Goal: Task Accomplishment & Management: Manage account settings

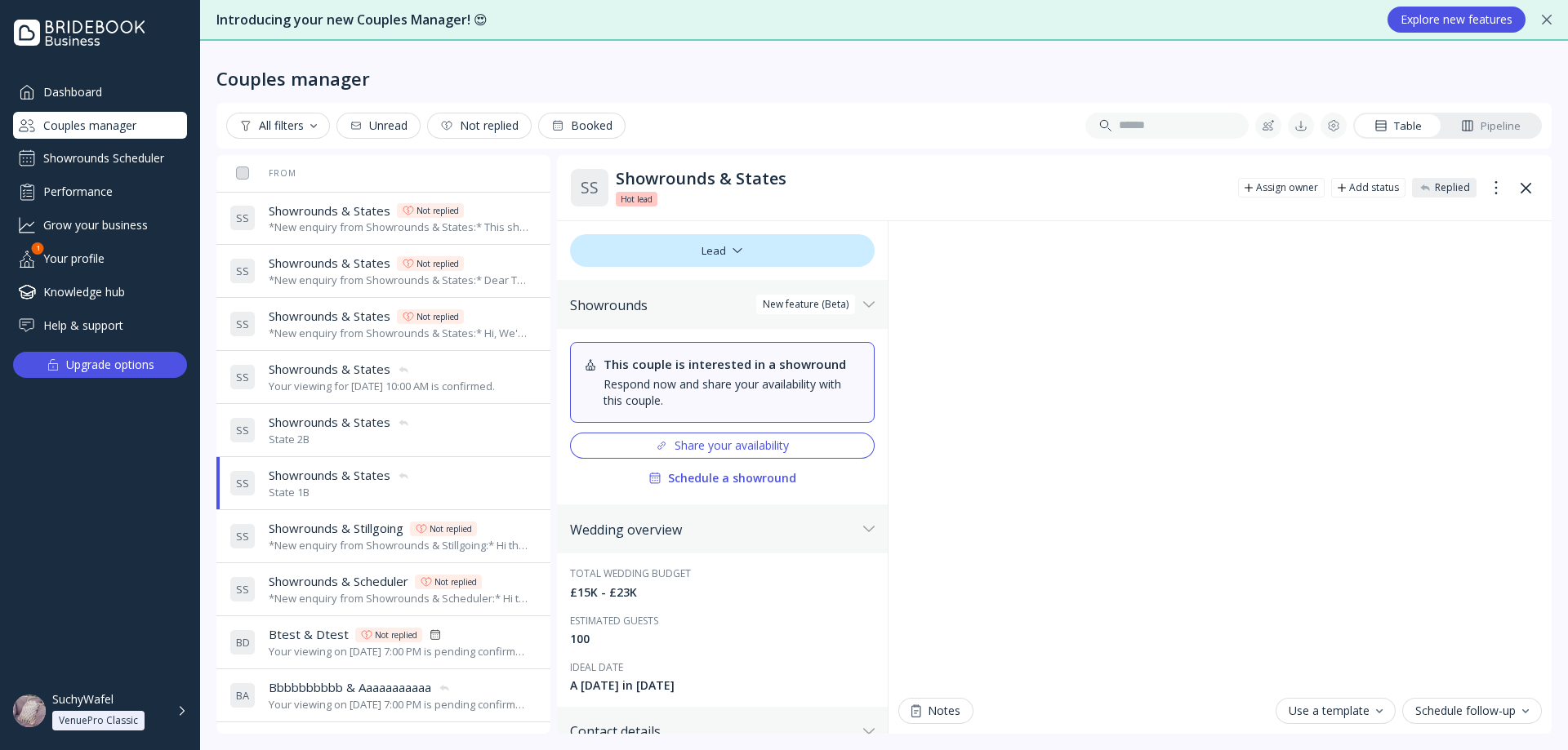
click at [153, 155] on div "Showrounds Scheduler" at bounding box center [100, 158] width 174 height 26
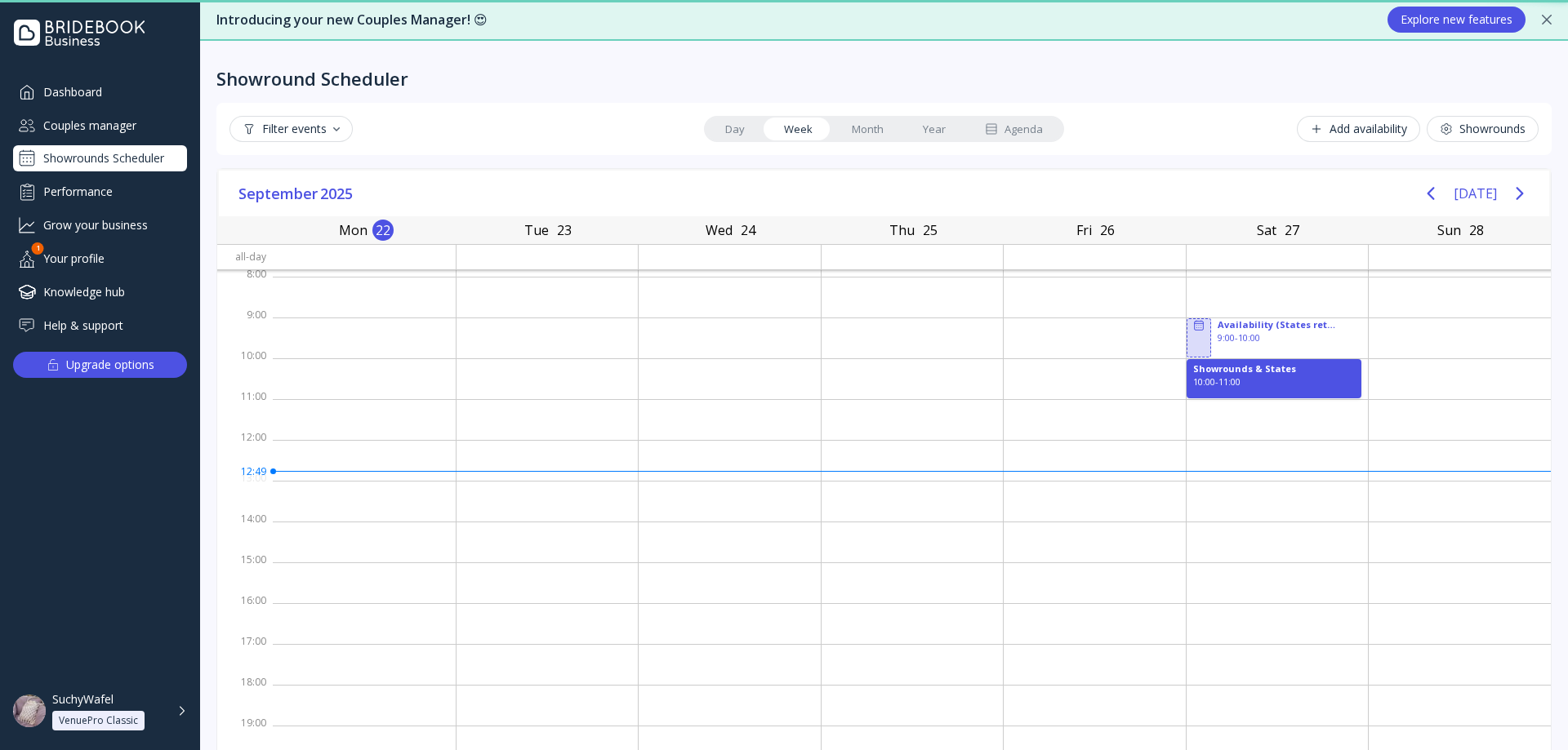
scroll to position [3, 0]
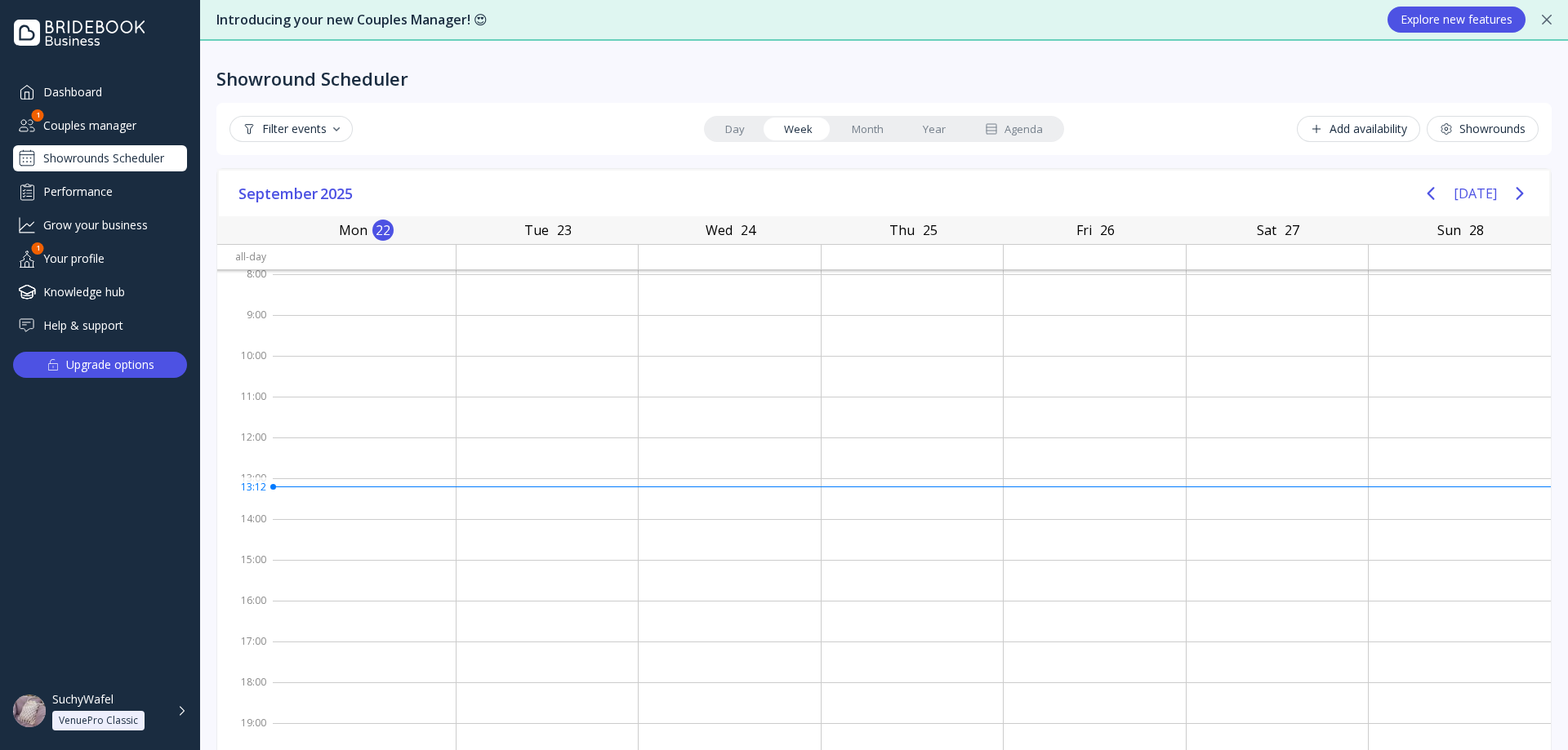
click at [105, 133] on div "Couples manager" at bounding box center [100, 125] width 174 height 27
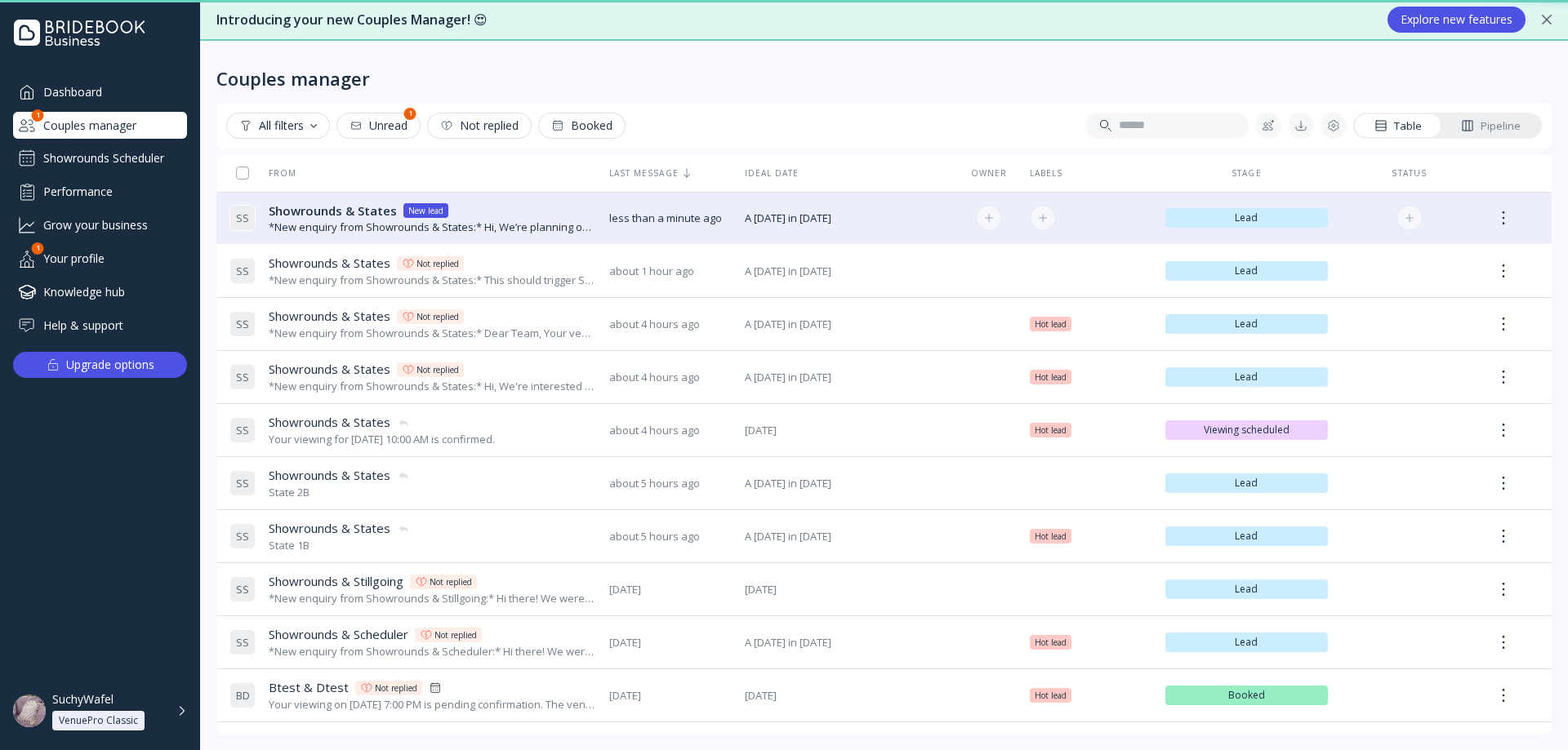
click at [314, 221] on div "*New enquiry from Showrounds & States:* Hi, We’re planning our wedding and are …" at bounding box center [433, 226] width 328 height 15
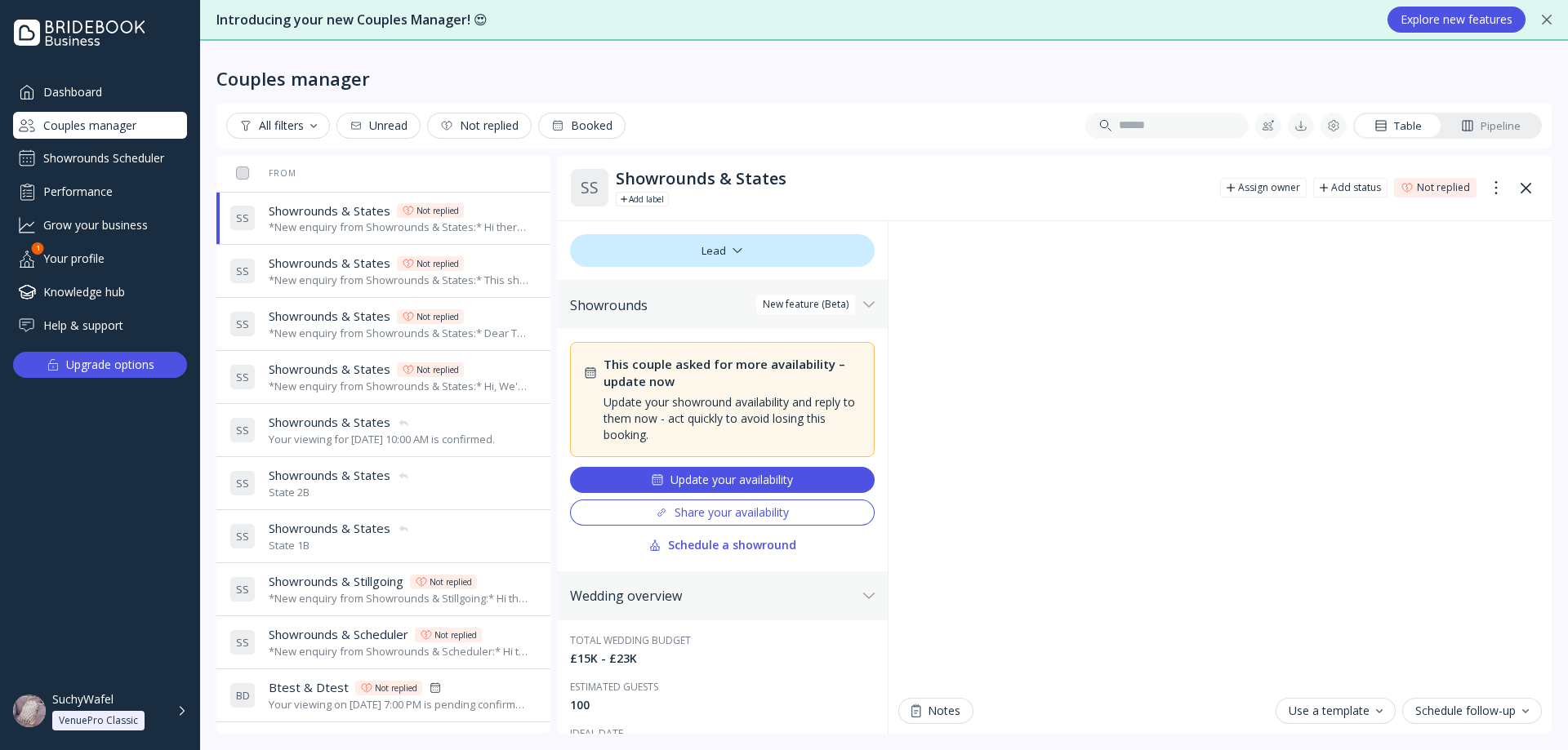
click at [348, 277] on div "*New enquiry from Showrounds & States:* This should trigger State 2B. Request m…" at bounding box center [399, 280] width 262 height 15
click at [336, 227] on div "*New enquiry from Showrounds & States:* Hi there! We were hoping to use the Bri…" at bounding box center [399, 226] width 262 height 15
click at [134, 131] on div "Couples manager" at bounding box center [100, 125] width 174 height 27
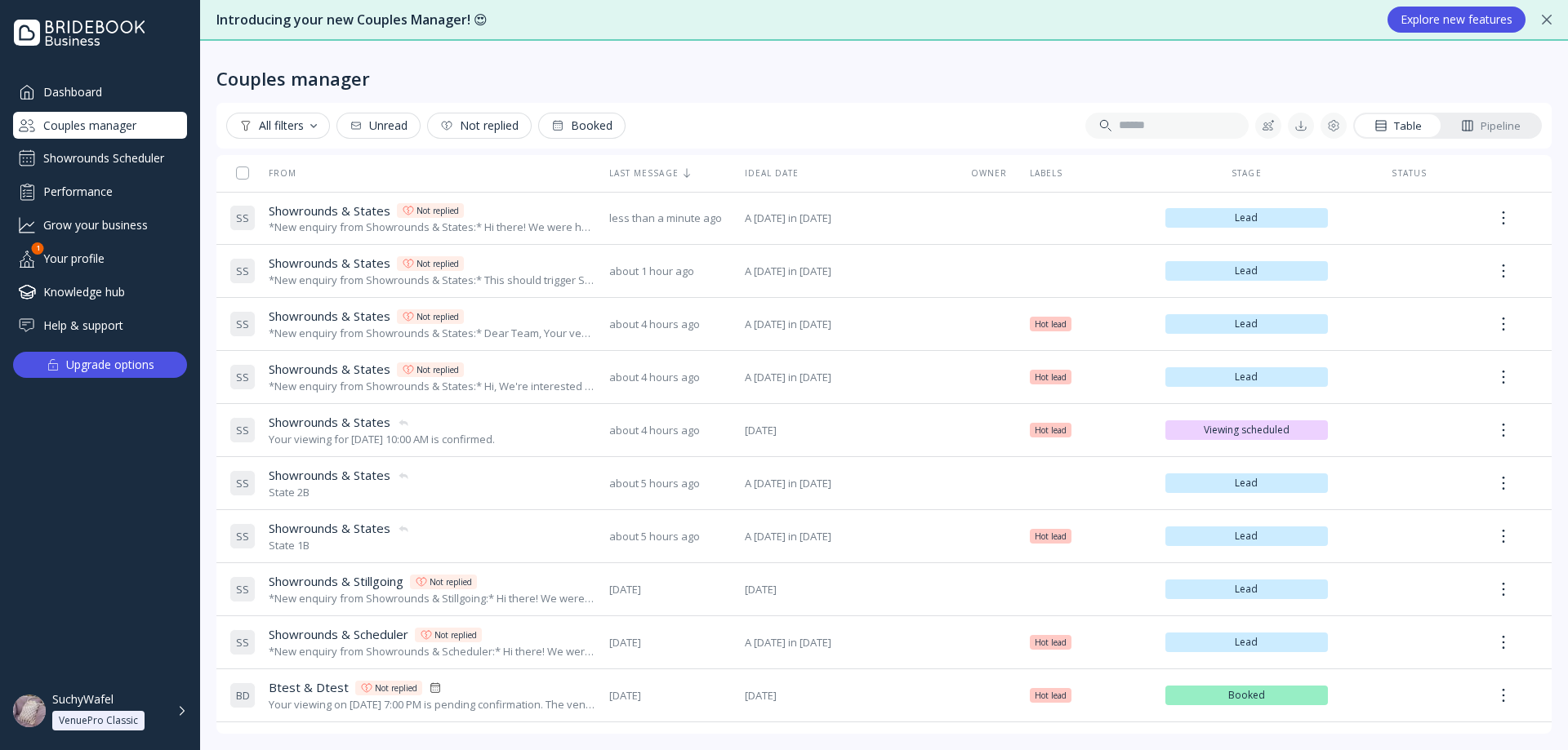
click at [101, 157] on div "Showrounds Scheduler" at bounding box center [100, 158] width 174 height 26
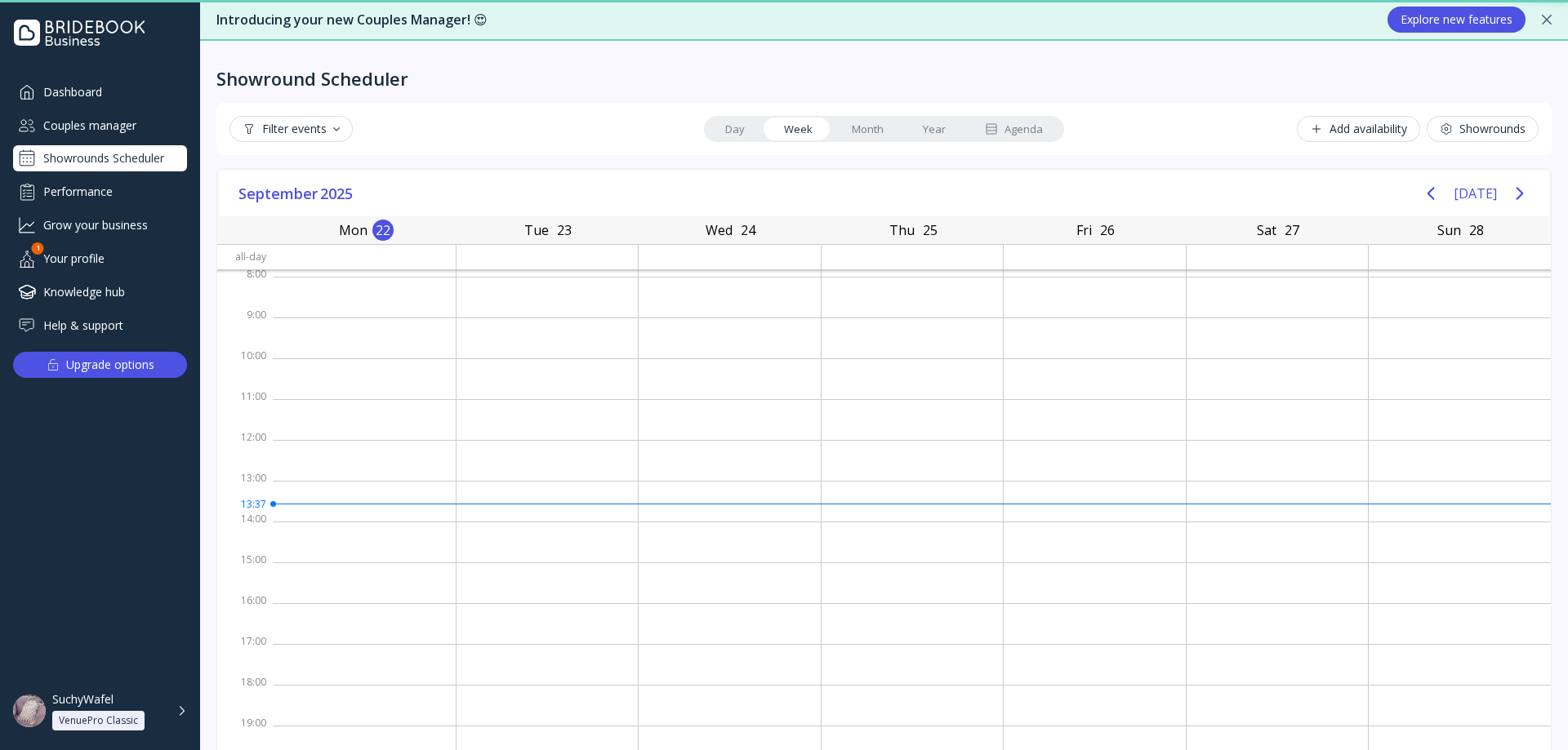
scroll to position [3, 0]
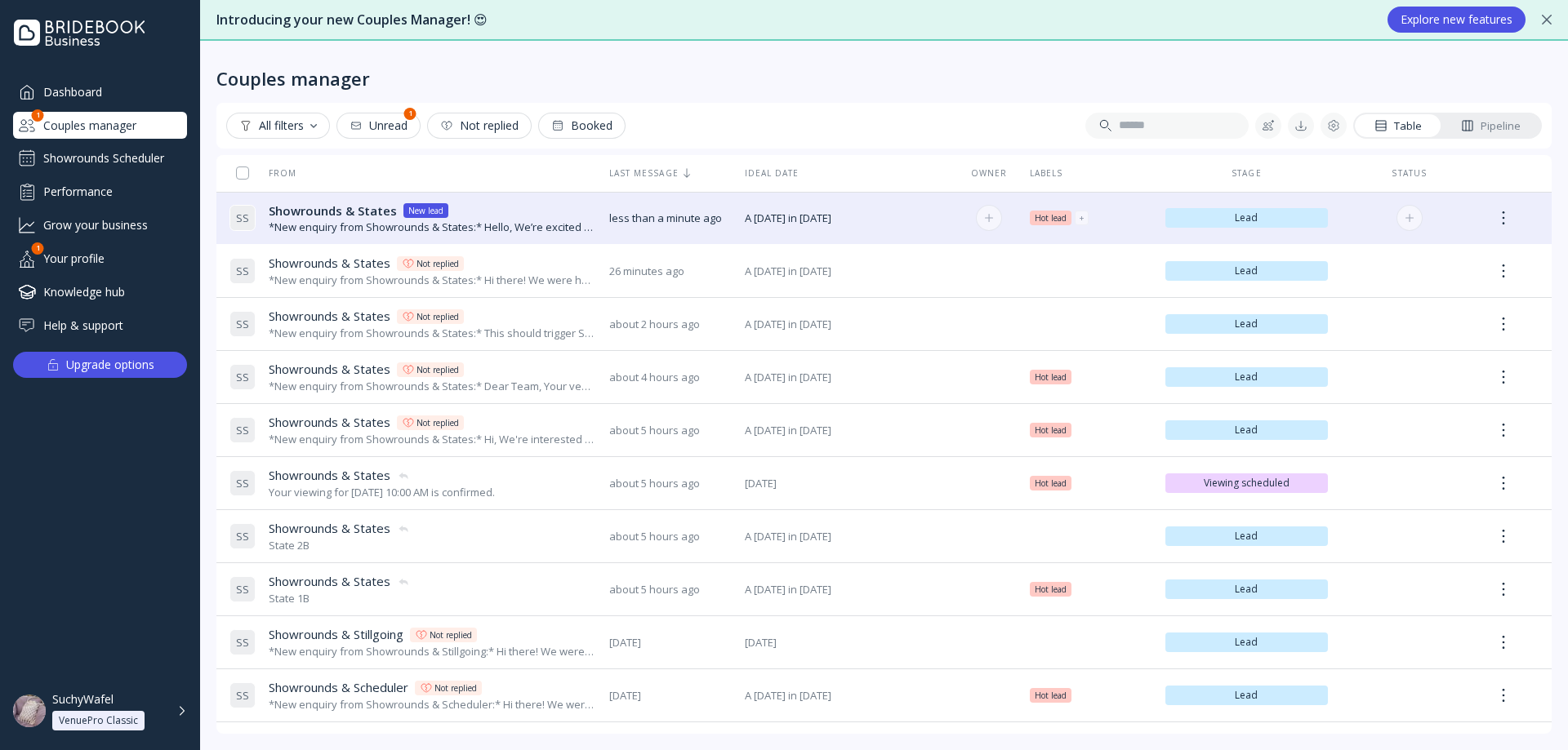
click at [525, 228] on div "*New enquiry from Showrounds & States:* Hello, We’re excited about the possibil…" at bounding box center [433, 226] width 328 height 15
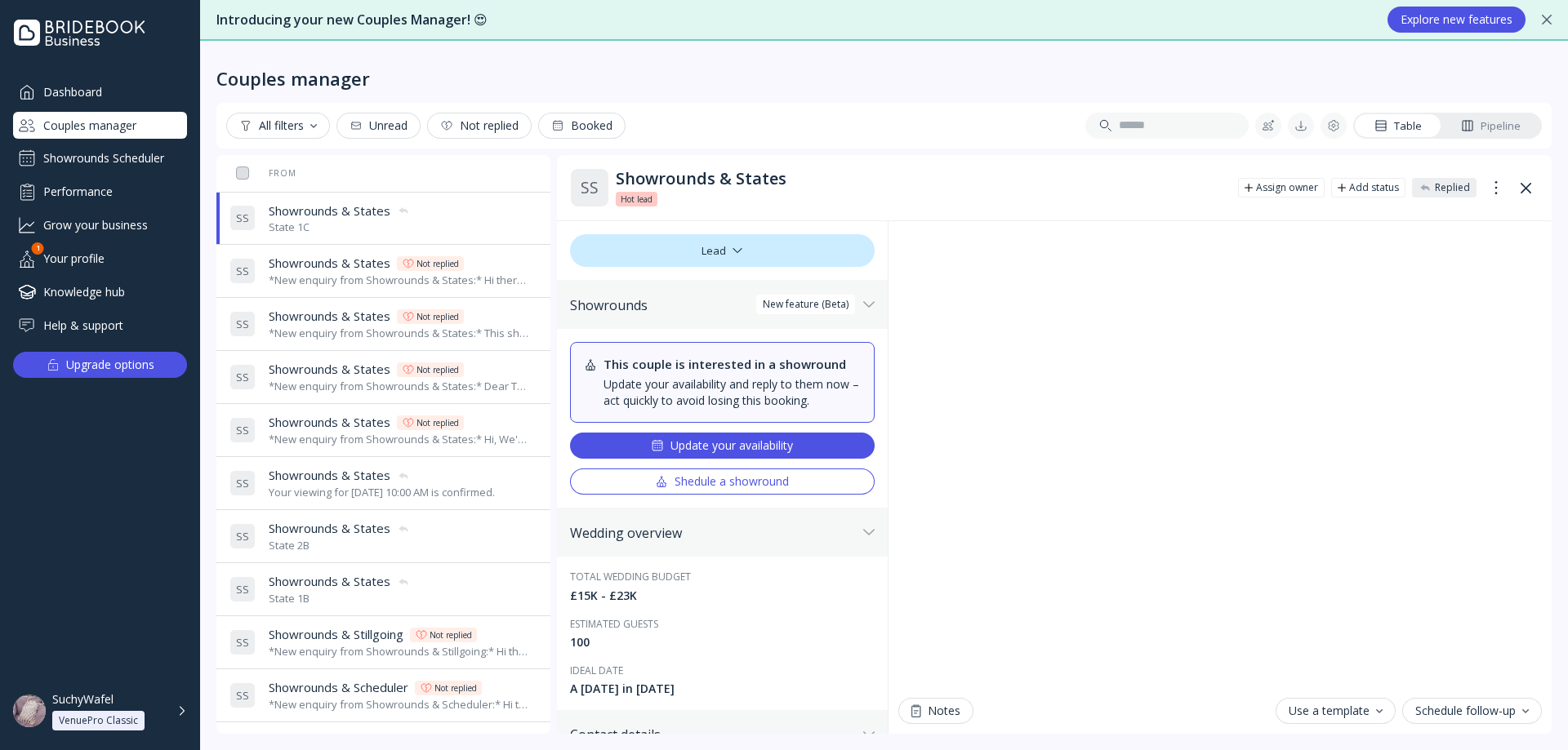
drag, startPoint x: 108, startPoint y: 588, endPoint x: 135, endPoint y: 566, distance: 34.8
click at [108, 588] on div "Dashboard Couples manager Showrounds Scheduler Performance Grow your business Y…" at bounding box center [99, 365] width 200 height 574
click at [717, 441] on div "Update your availability" at bounding box center [722, 446] width 142 height 13
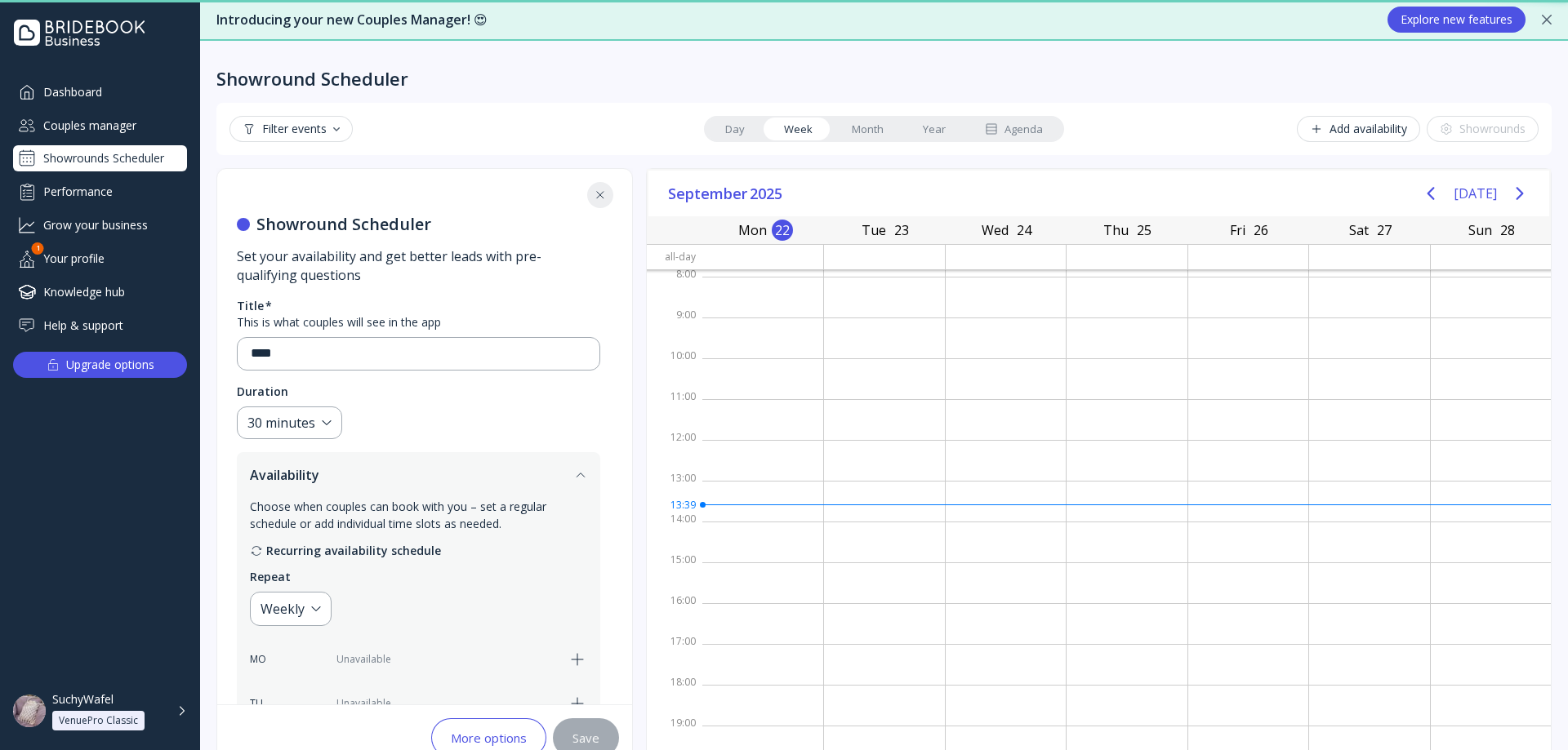
scroll to position [3, 0]
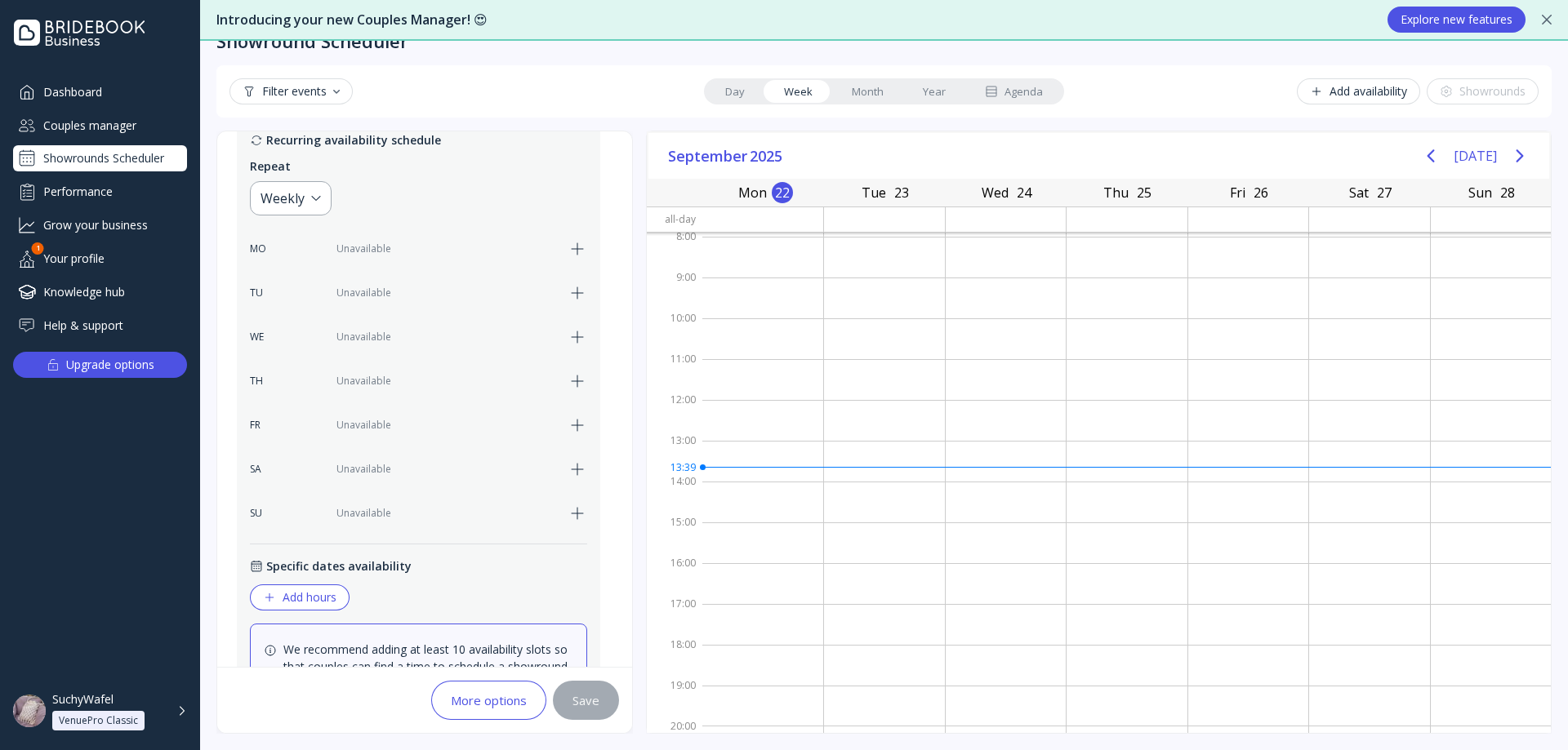
click at [1345, 99] on button "Add availability" at bounding box center [1358, 91] width 124 height 26
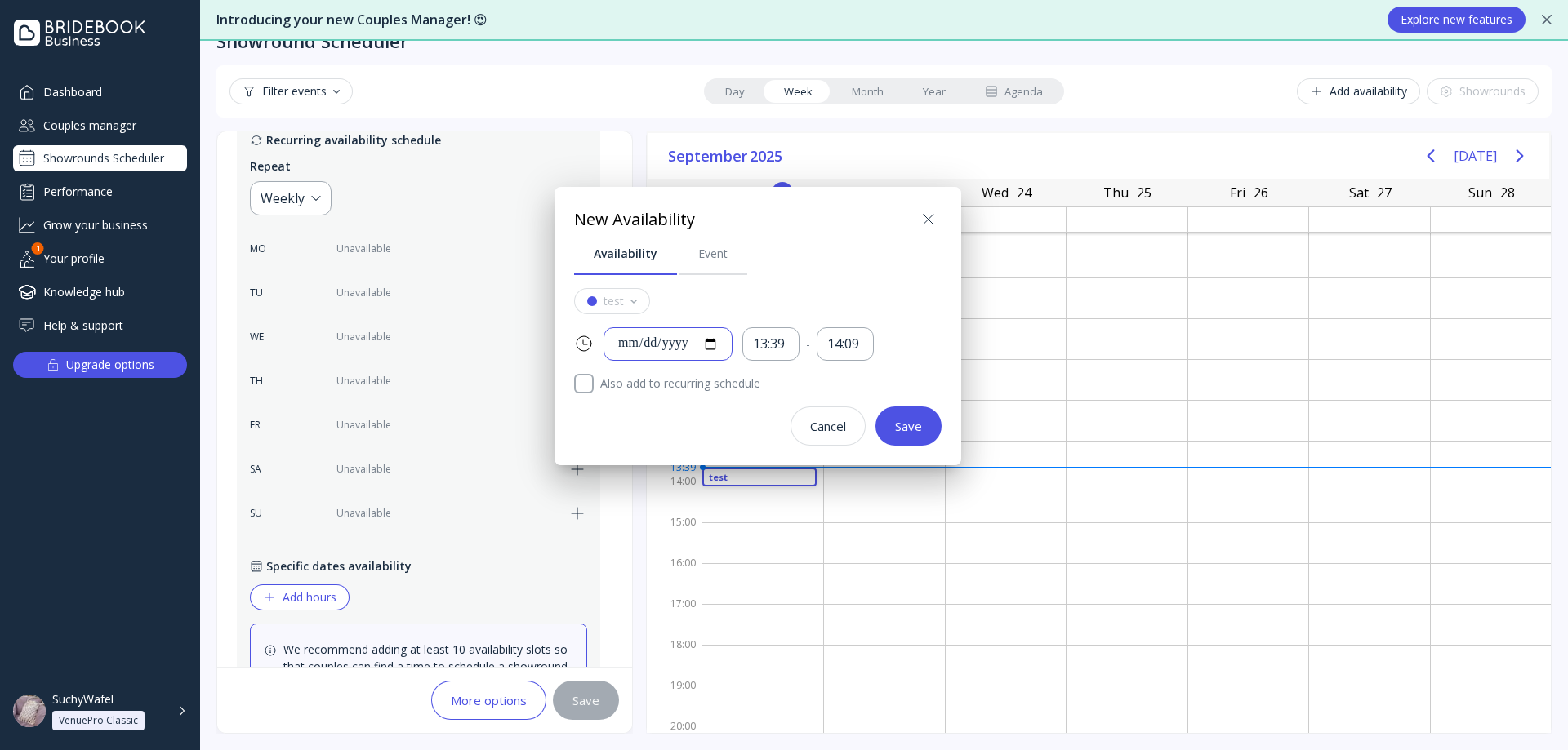
click at [719, 348] on input "**********" at bounding box center [668, 344] width 101 height 19
type input "**********"
click at [775, 339] on div "13:39" at bounding box center [771, 344] width 36 height 19
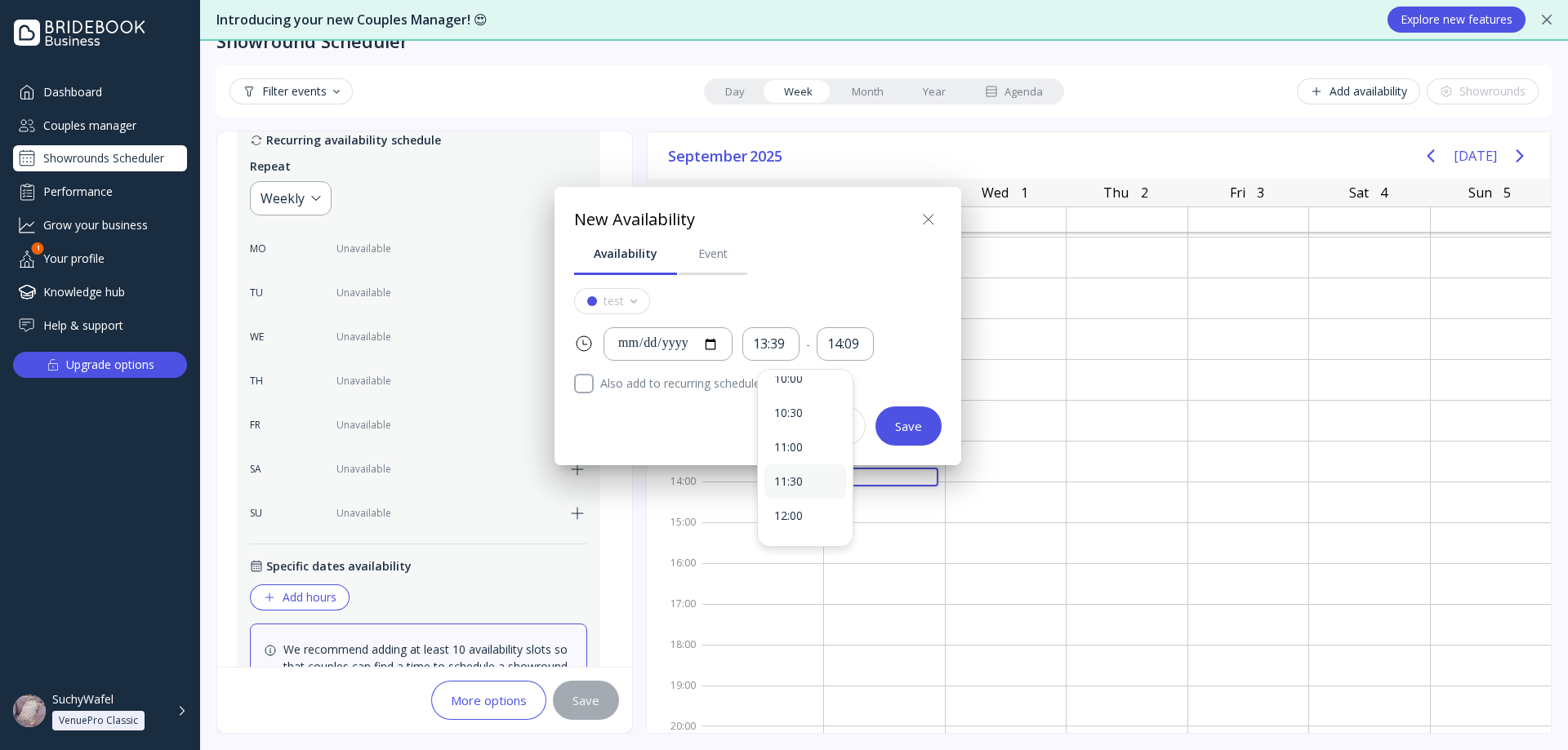
scroll to position [735, 0]
click at [804, 488] on div "12:00" at bounding box center [805, 482] width 62 height 14
click at [863, 344] on div "14:09" at bounding box center [845, 344] width 36 height 19
click at [874, 431] on div "12:30" at bounding box center [879, 428] width 62 height 14
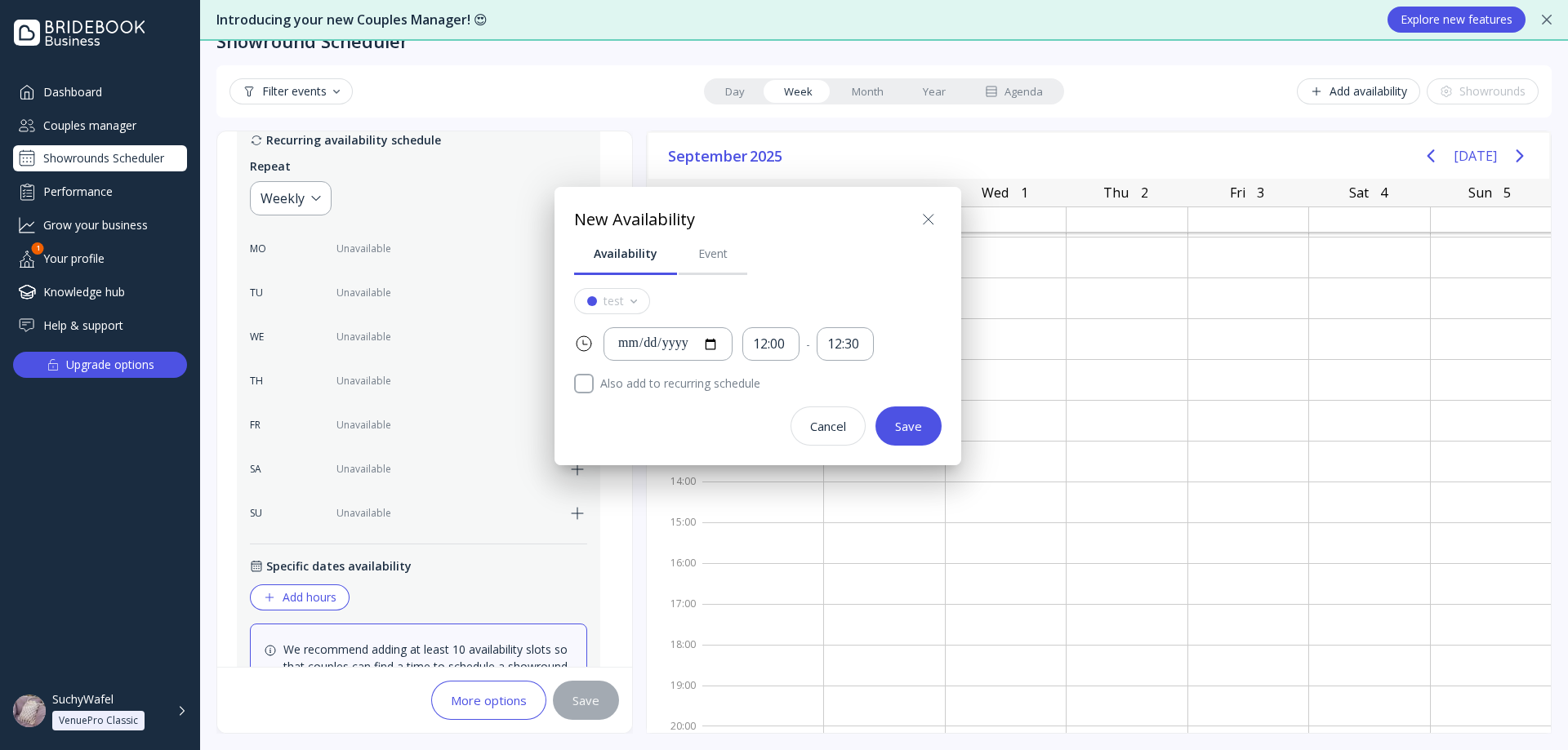
click at [913, 434] on button "Save" at bounding box center [909, 426] width 66 height 39
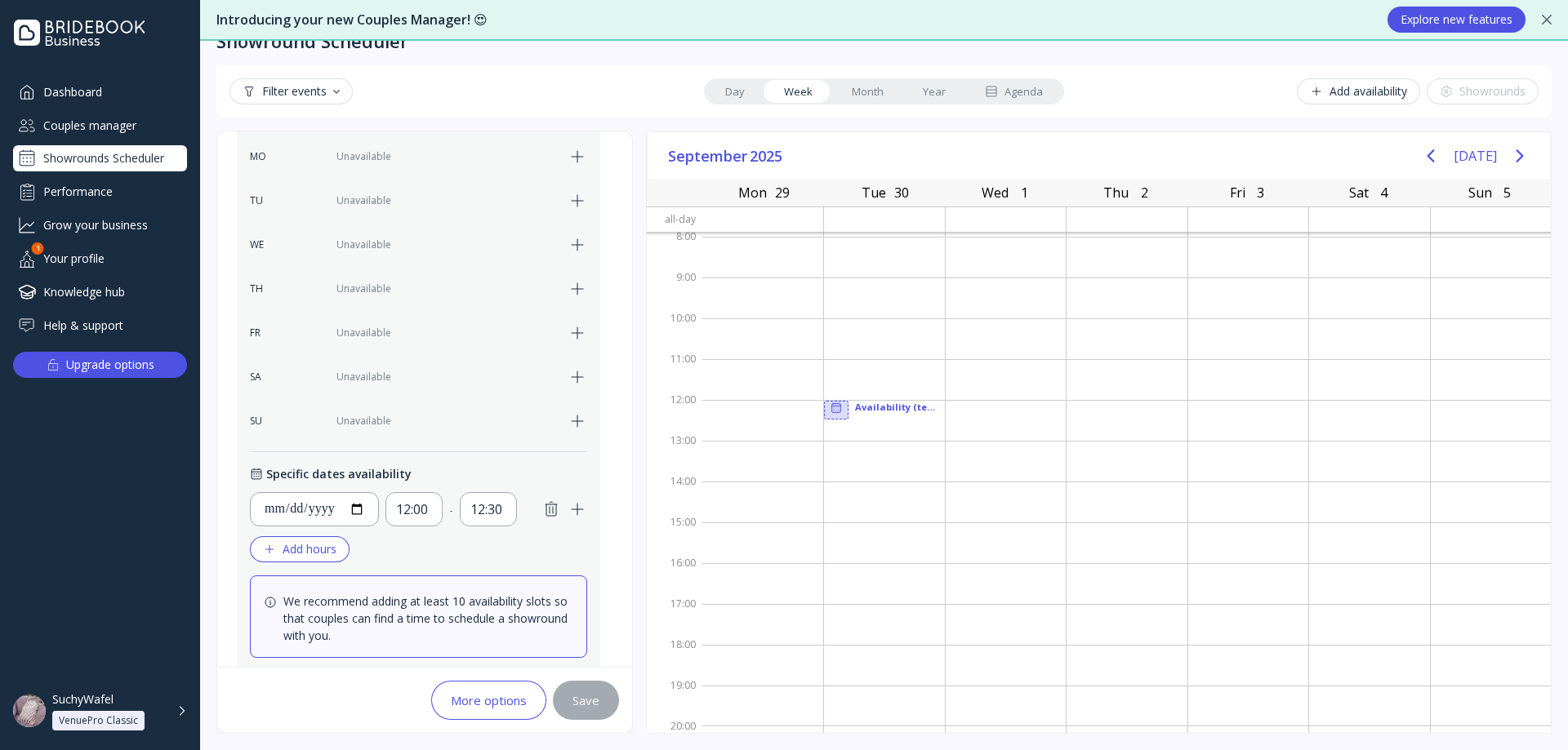
scroll to position [600, 0]
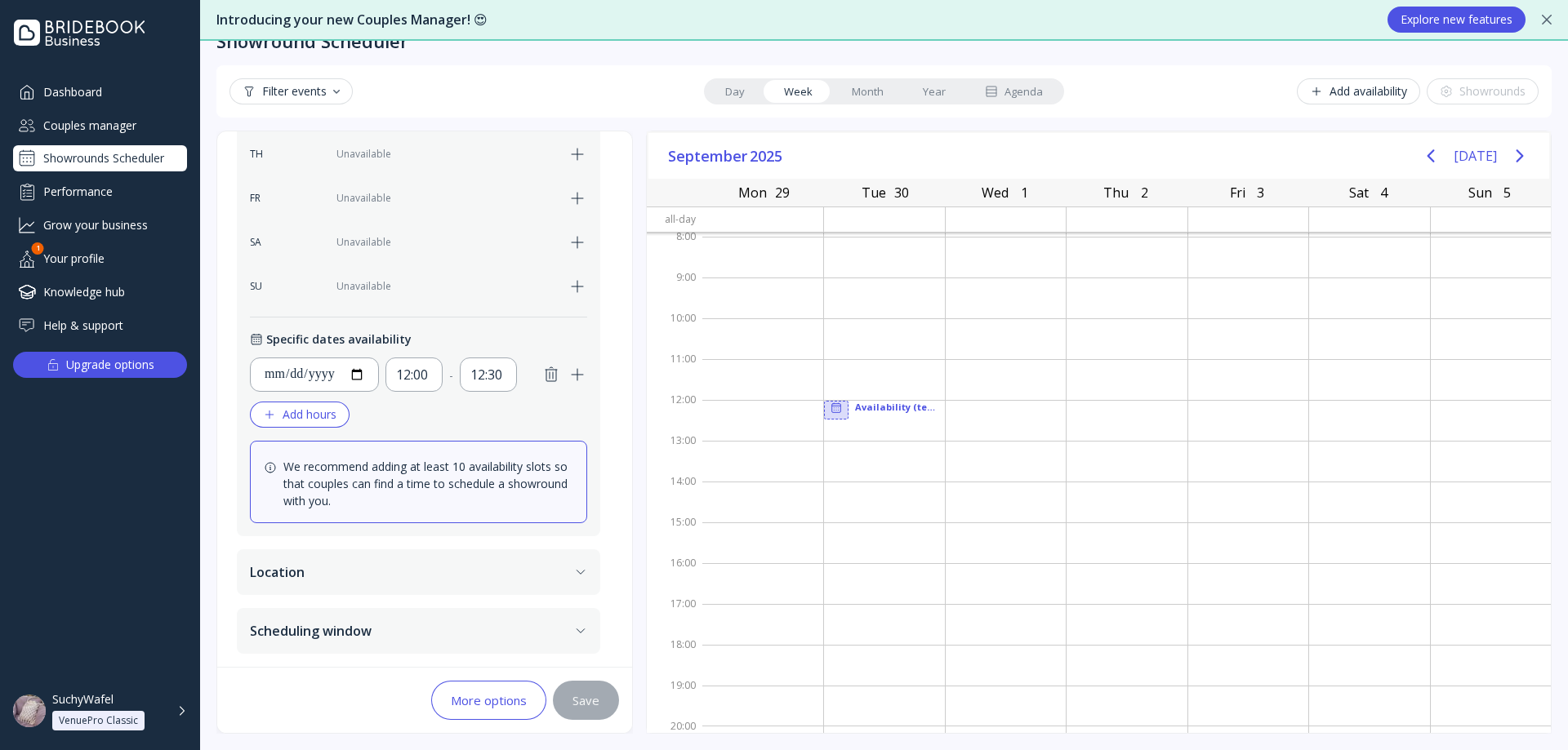
click at [307, 419] on div "Add hours" at bounding box center [300, 414] width 73 height 13
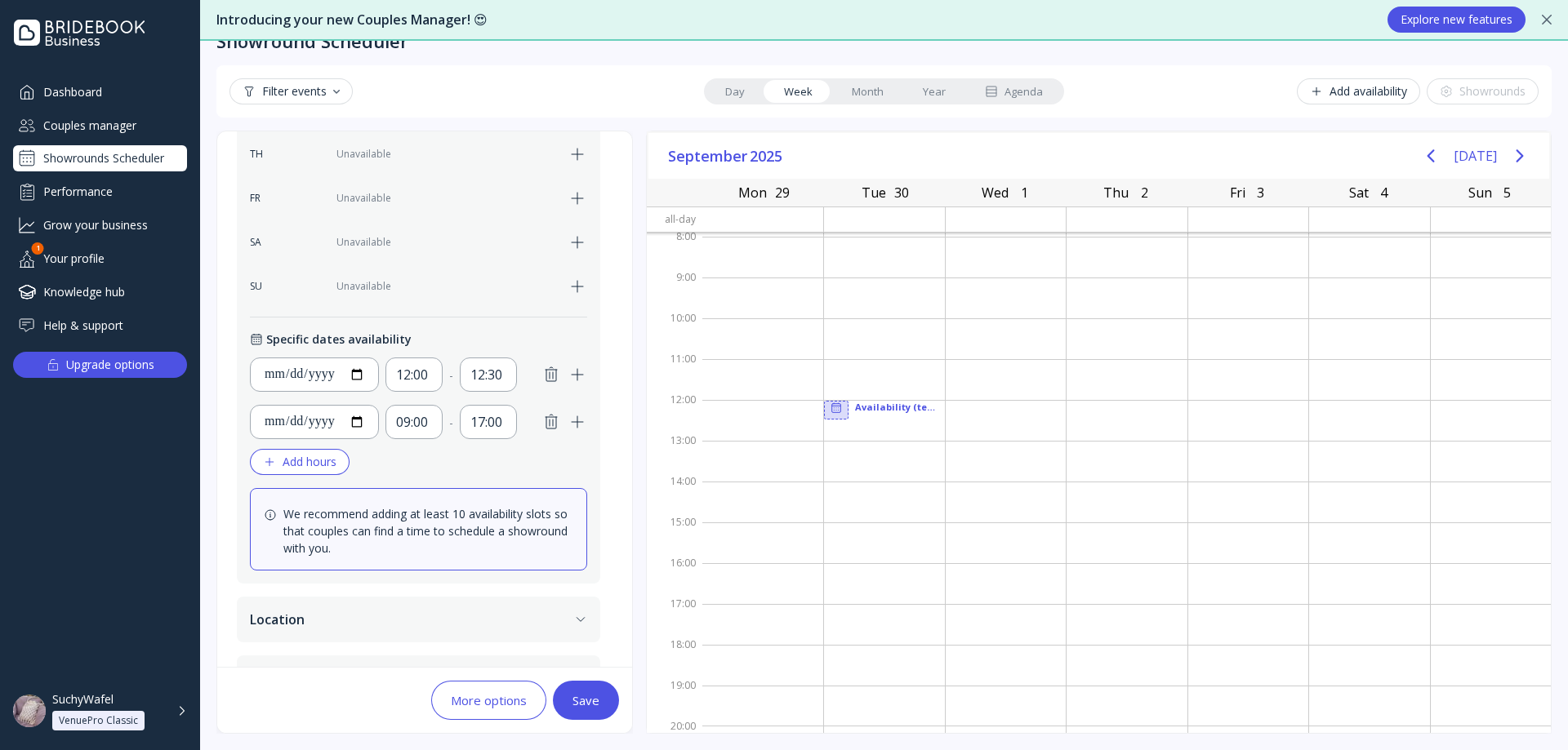
click at [561, 425] on icon "button" at bounding box center [552, 422] width 20 height 20
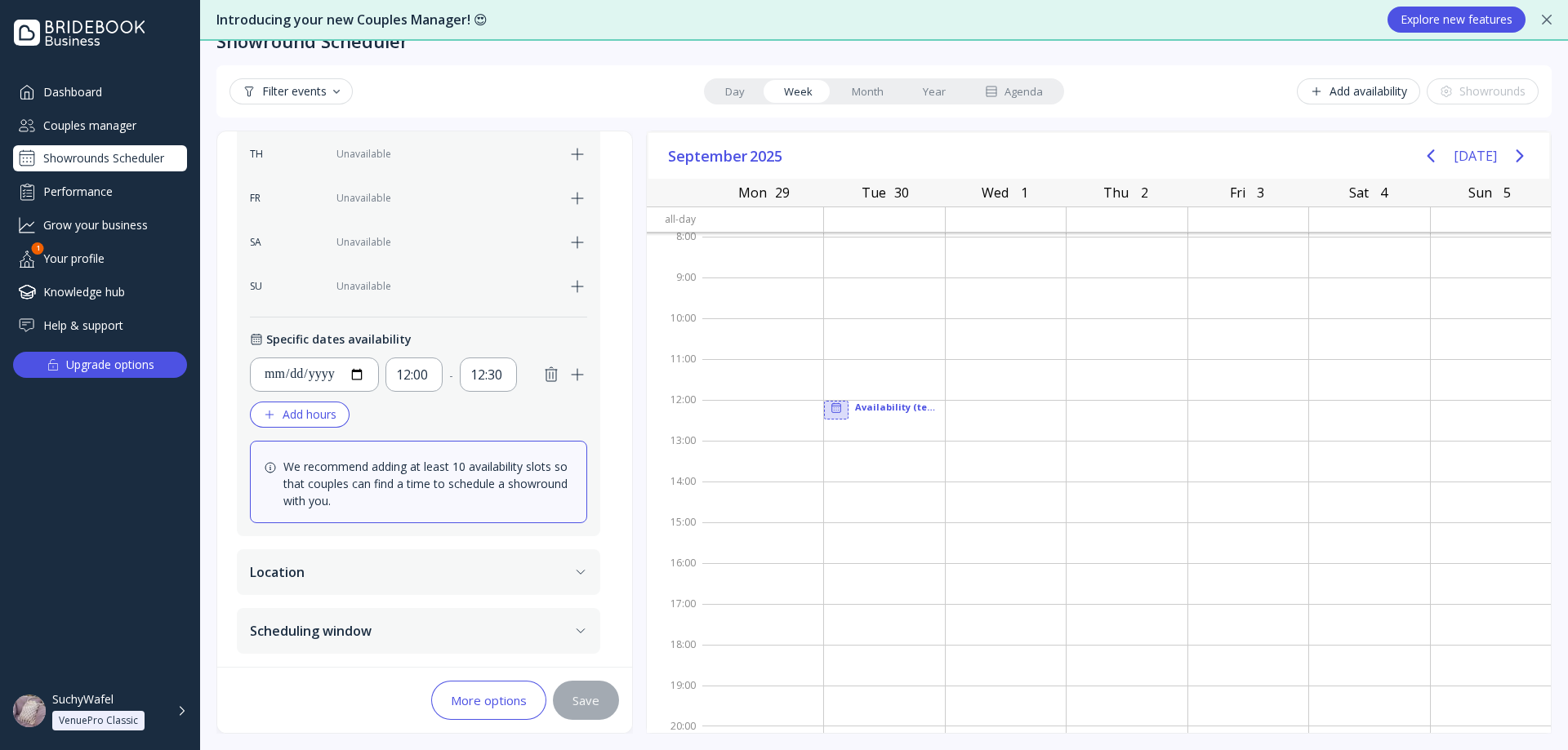
click at [304, 419] on div "Add hours" at bounding box center [300, 414] width 73 height 13
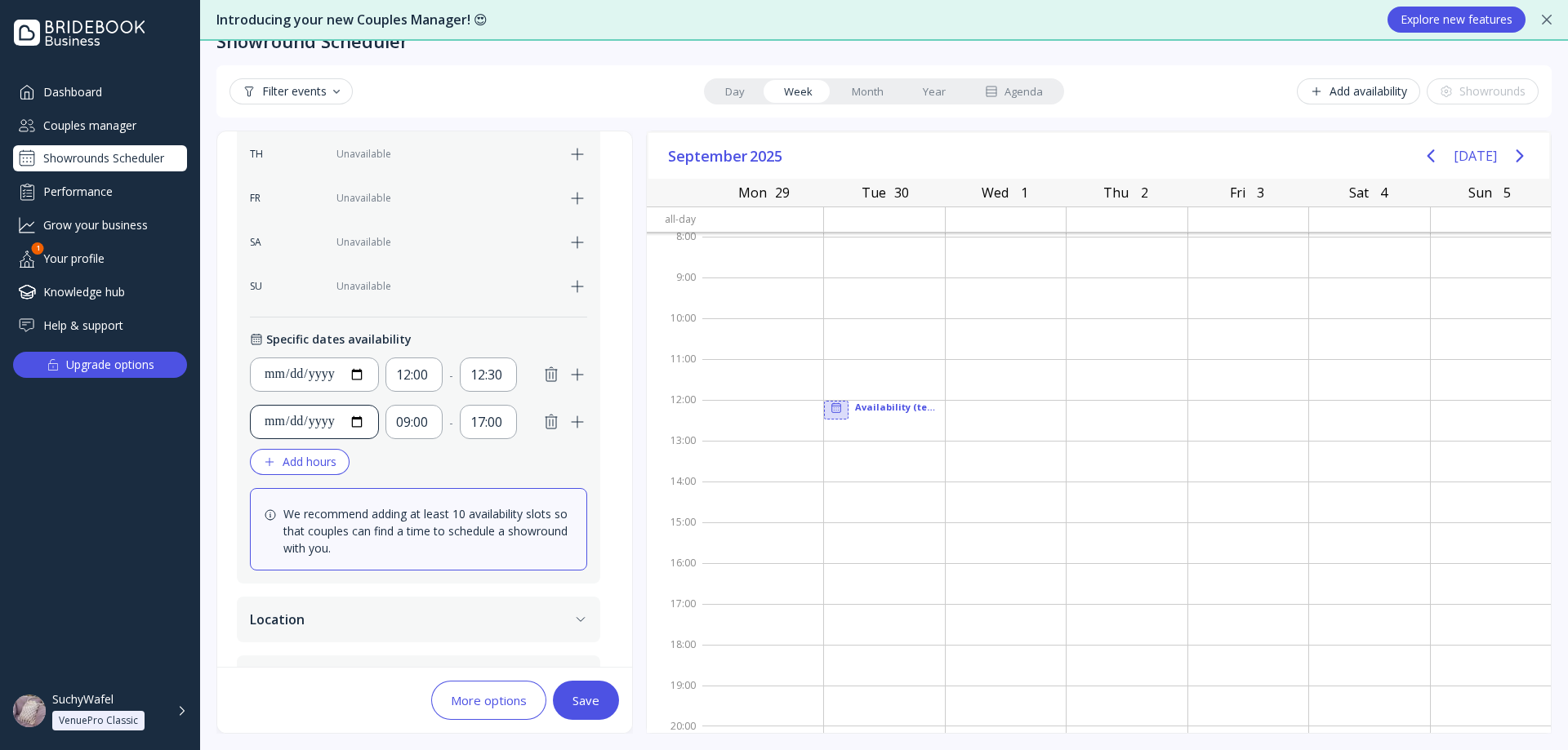
click at [365, 417] on input "**********" at bounding box center [314, 422] width 101 height 20
click at [432, 420] on div "09:00" at bounding box center [414, 422] width 36 height 20
click at [365, 423] on input "**********" at bounding box center [314, 422] width 101 height 20
type input "**********"
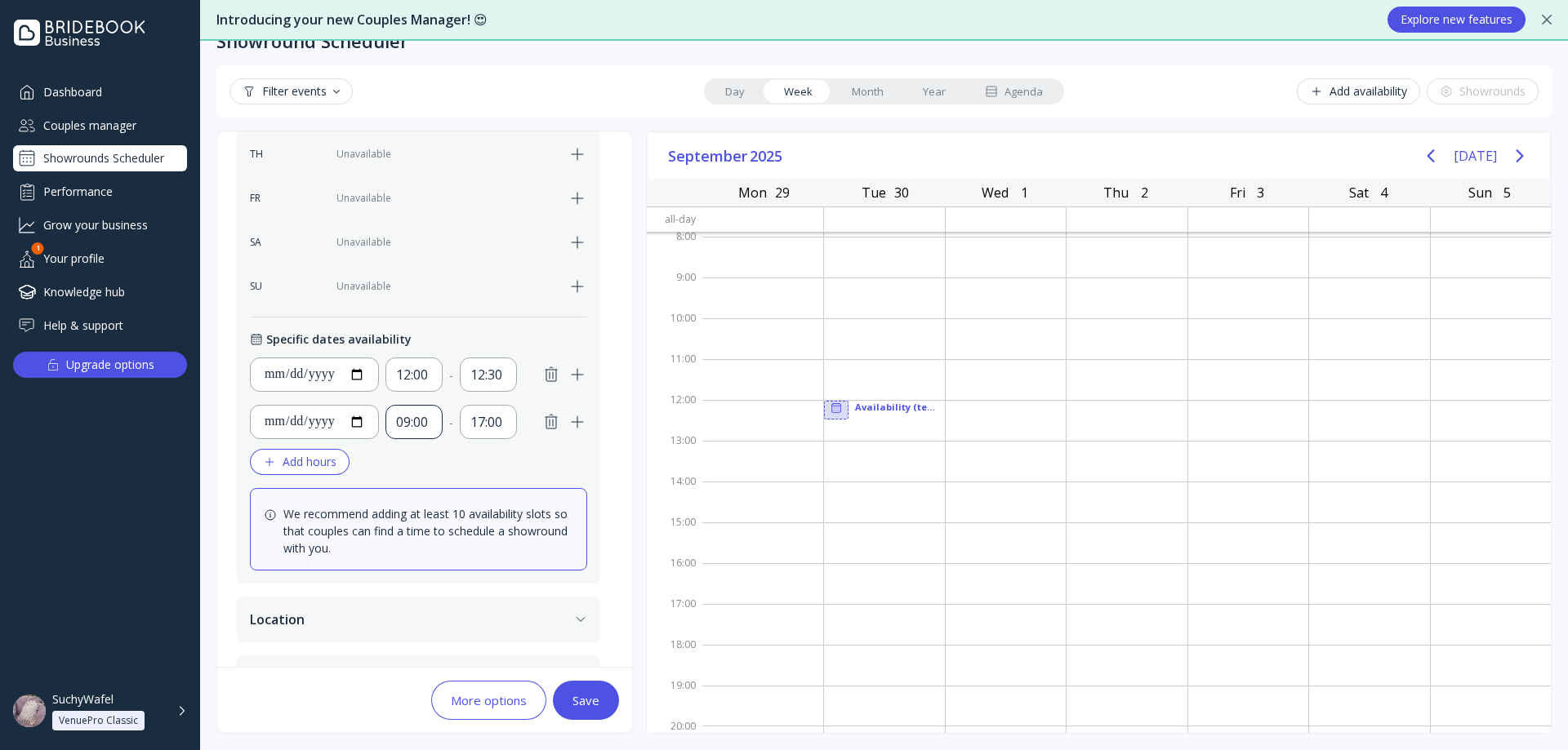
click at [433, 430] on div "09:00" at bounding box center [414, 422] width 36 height 20
drag, startPoint x: 447, startPoint y: 591, endPoint x: 451, endPoint y: 560, distance: 31.3
click at [447, 592] on div "09:00" at bounding box center [448, 599] width 81 height 34
click at [500, 419] on div "17:00" at bounding box center [488, 422] width 36 height 20
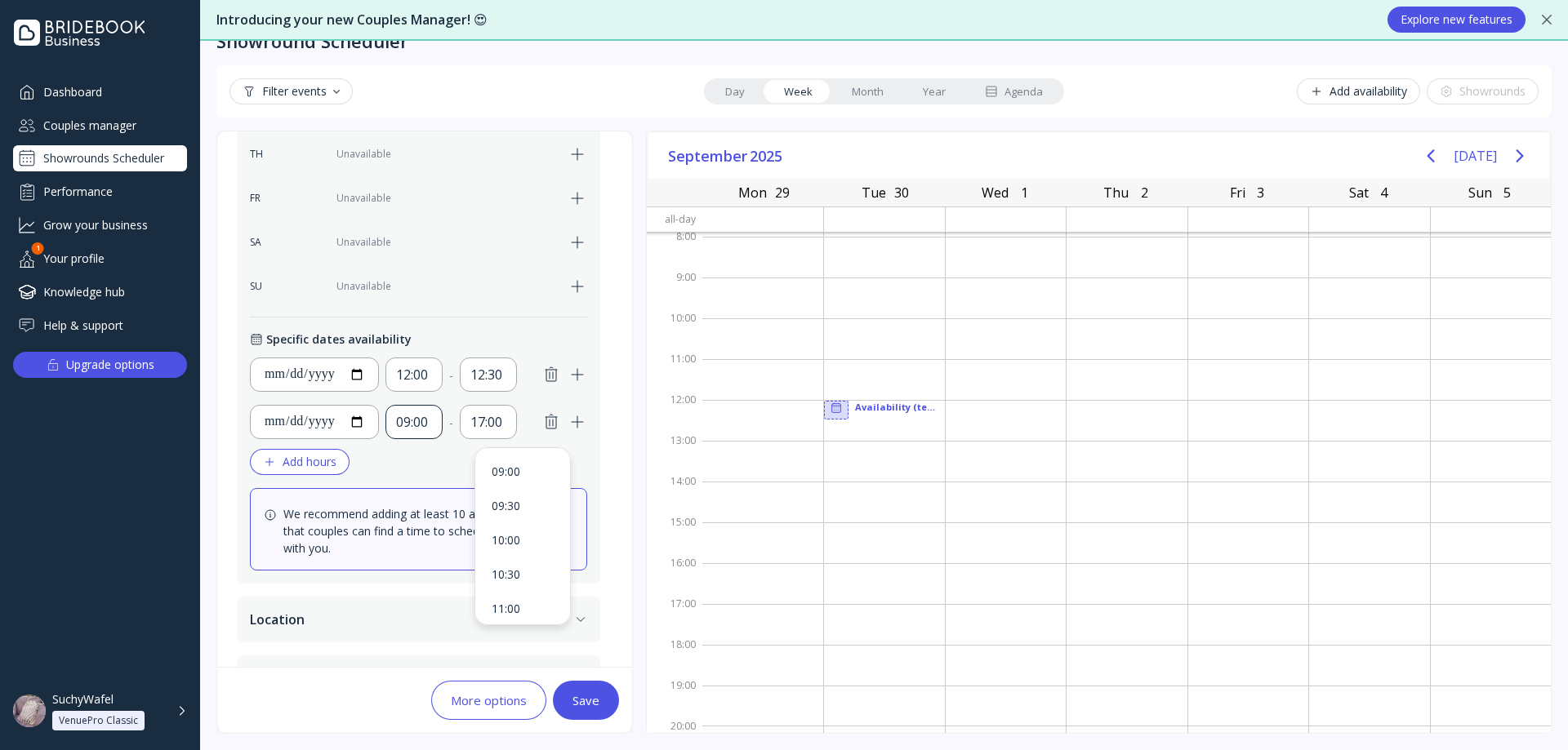
click at [433, 430] on div "09:00" at bounding box center [414, 422] width 36 height 20
click at [448, 581] on div "10:00" at bounding box center [448, 586] width 62 height 14
click at [507, 418] on div "17:00" at bounding box center [488, 422] width 36 height 20
click at [509, 511] on div "10:30" at bounding box center [522, 506] width 62 height 14
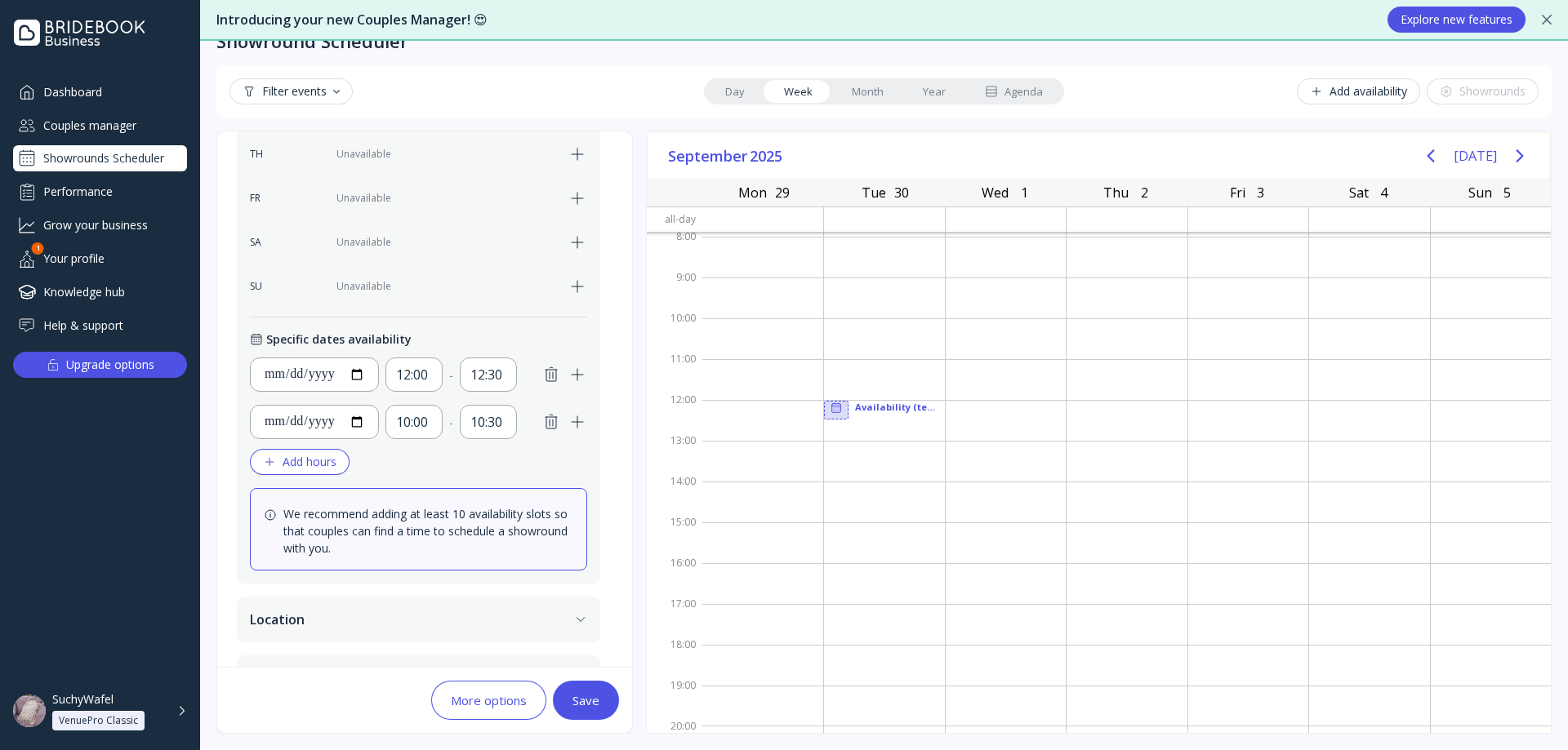
click at [603, 696] on button "Save" at bounding box center [586, 701] width 66 height 39
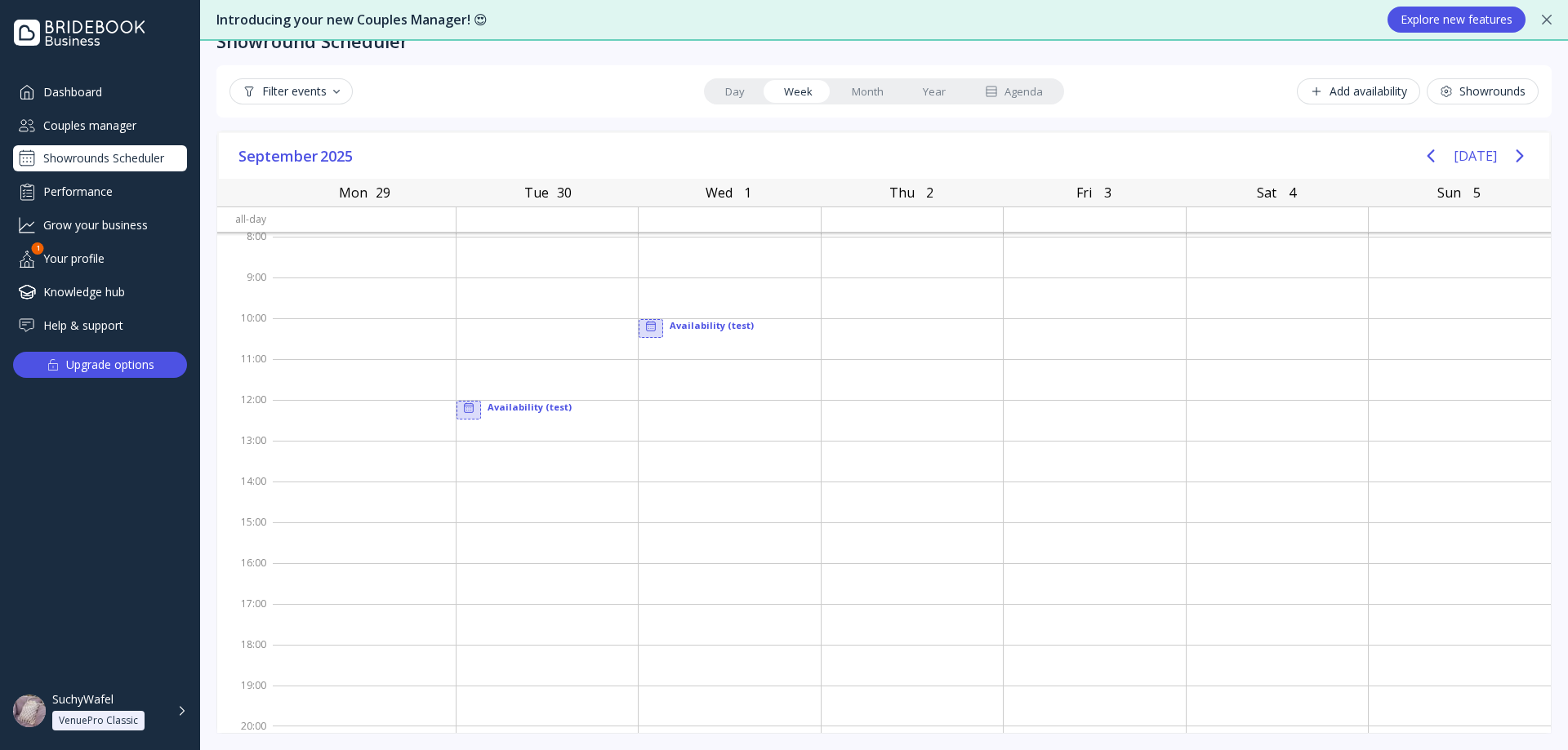
click at [128, 165] on div "Showrounds Scheduler" at bounding box center [100, 158] width 174 height 26
click at [496, 407] on div at bounding box center [547, 421] width 182 height 41
click at [466, 407] on icon at bounding box center [468, 408] width 13 height 13
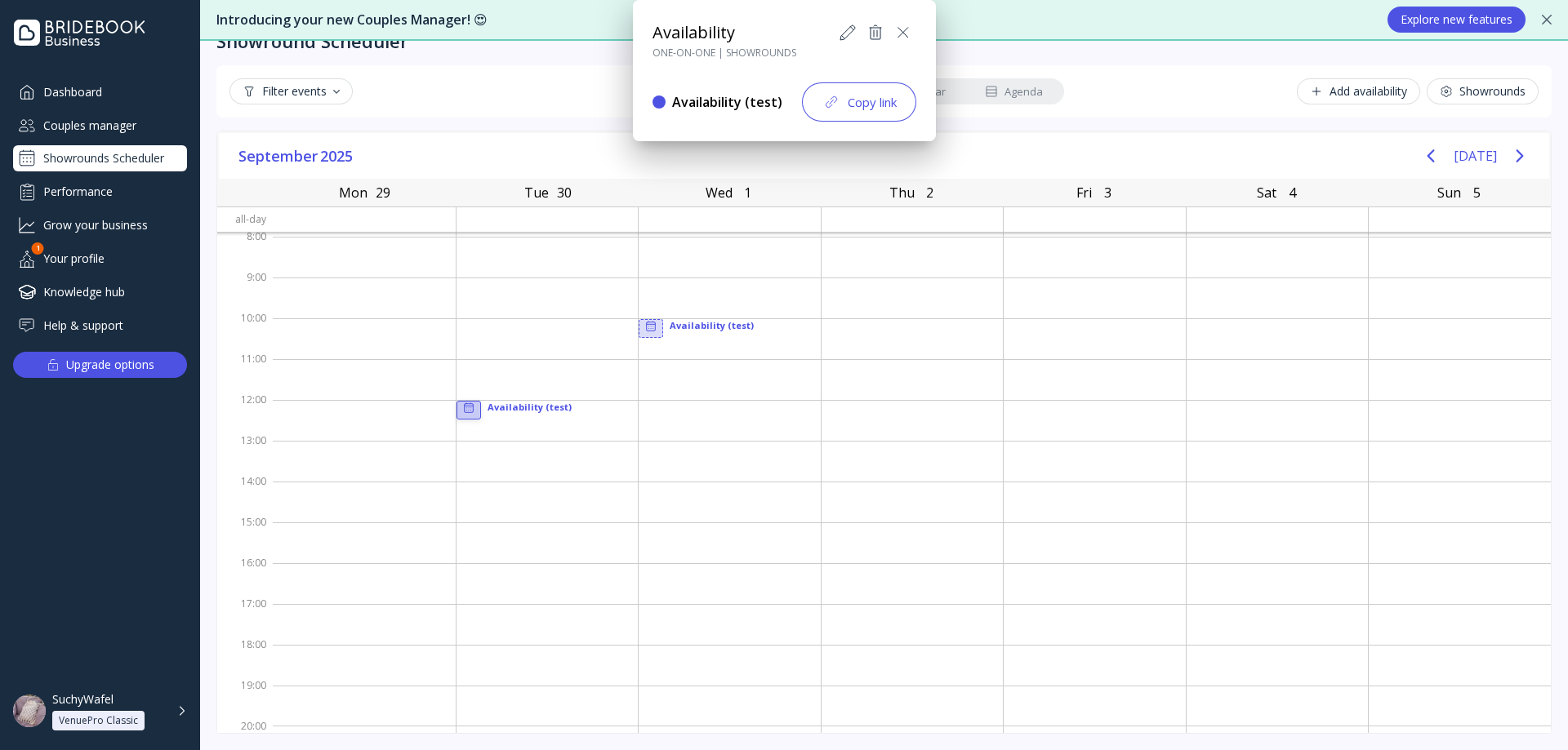
click at [849, 35] on icon at bounding box center [848, 33] width 20 height 20
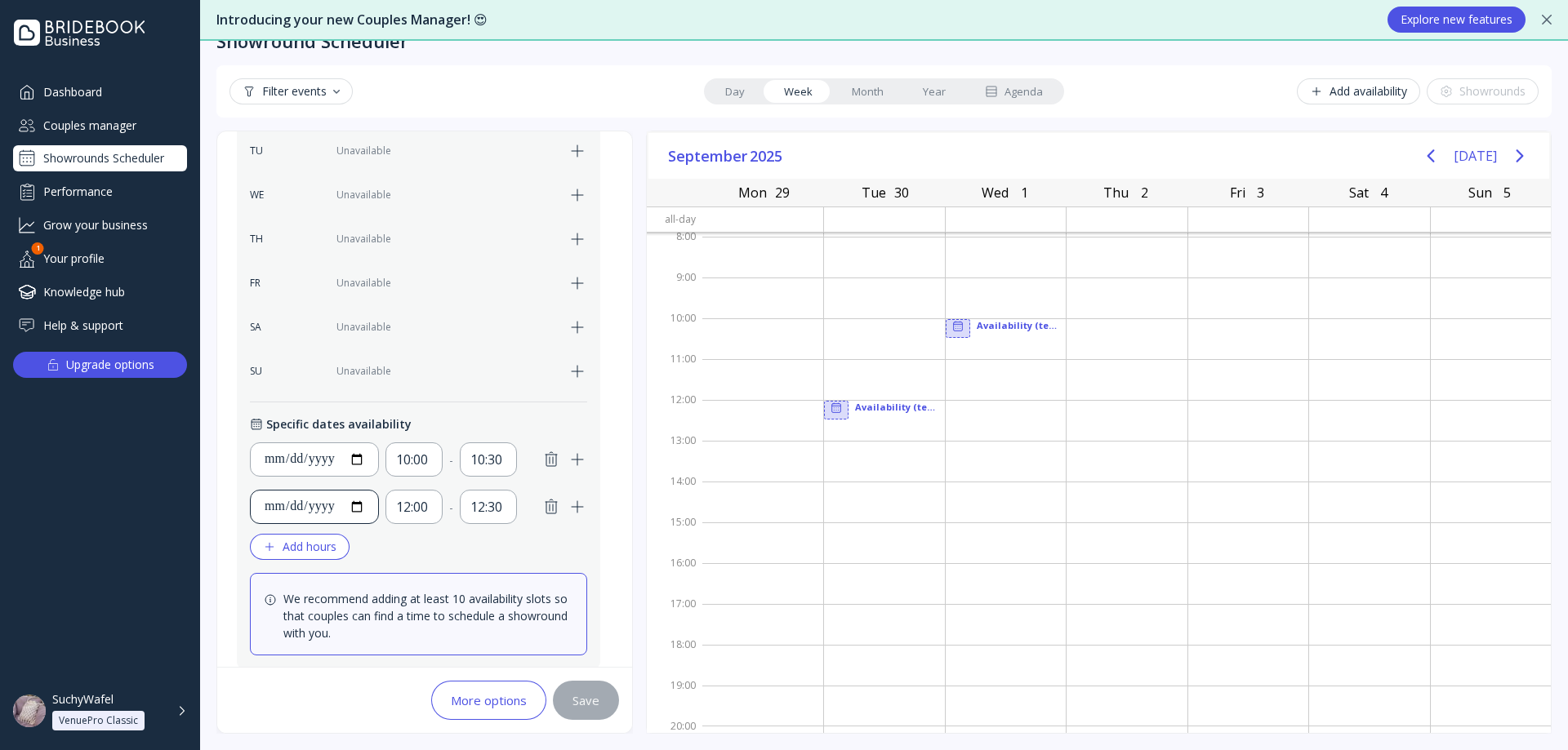
scroll to position [484, 0]
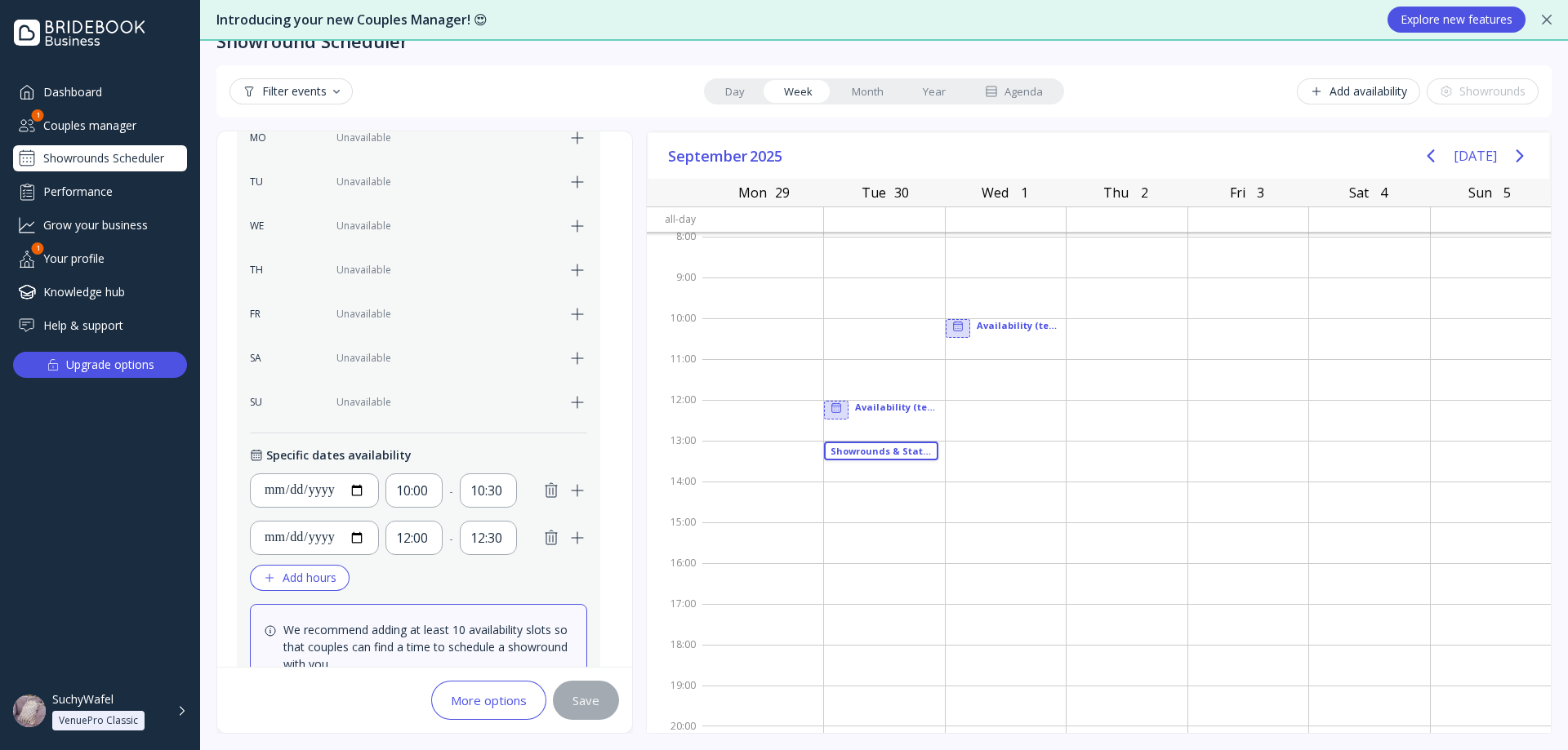
click at [131, 129] on div "Couples manager" at bounding box center [100, 125] width 174 height 27
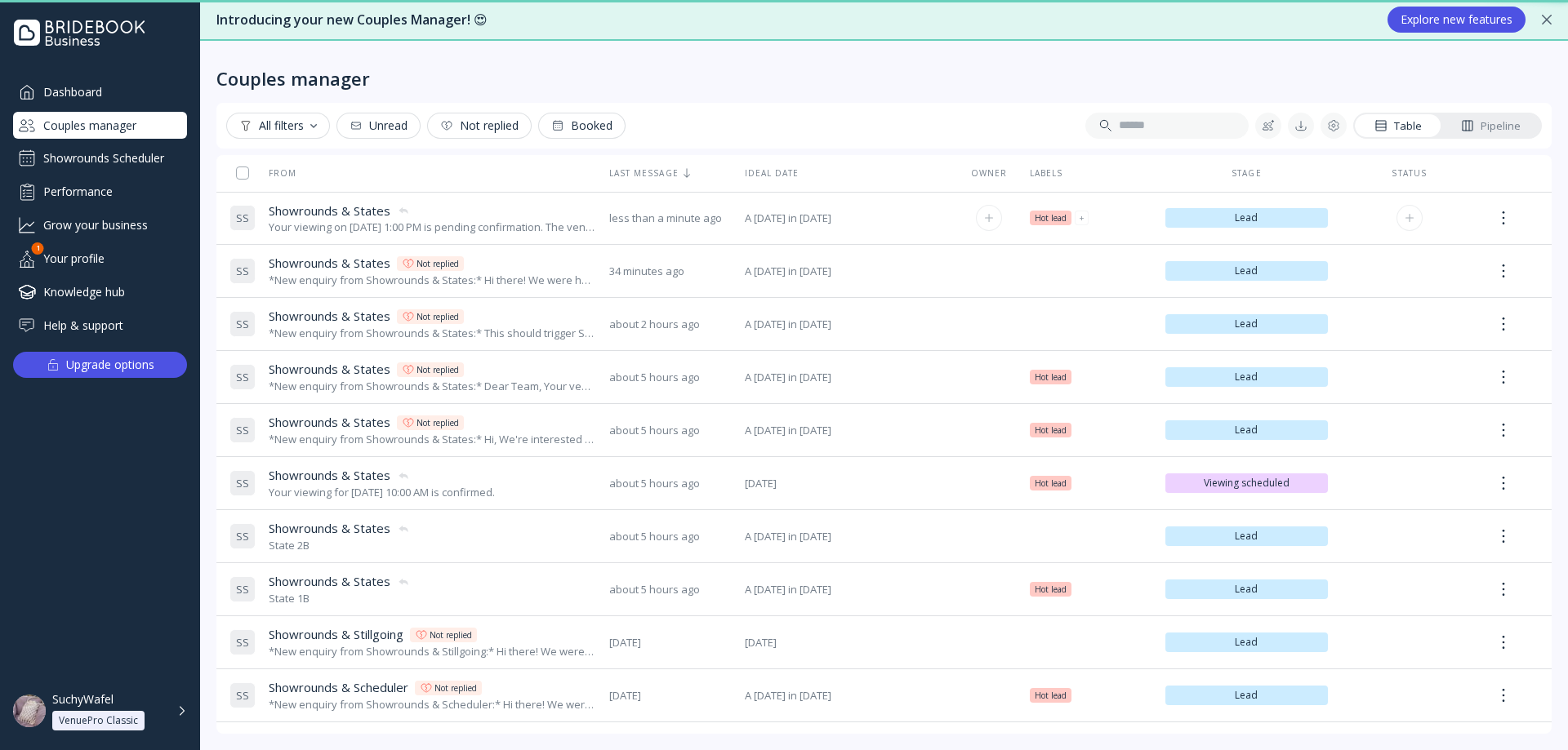
click at [427, 223] on div "Your viewing on [DATE] 1:00 PM is pending confirmation. The venue will approve …" at bounding box center [433, 226] width 328 height 15
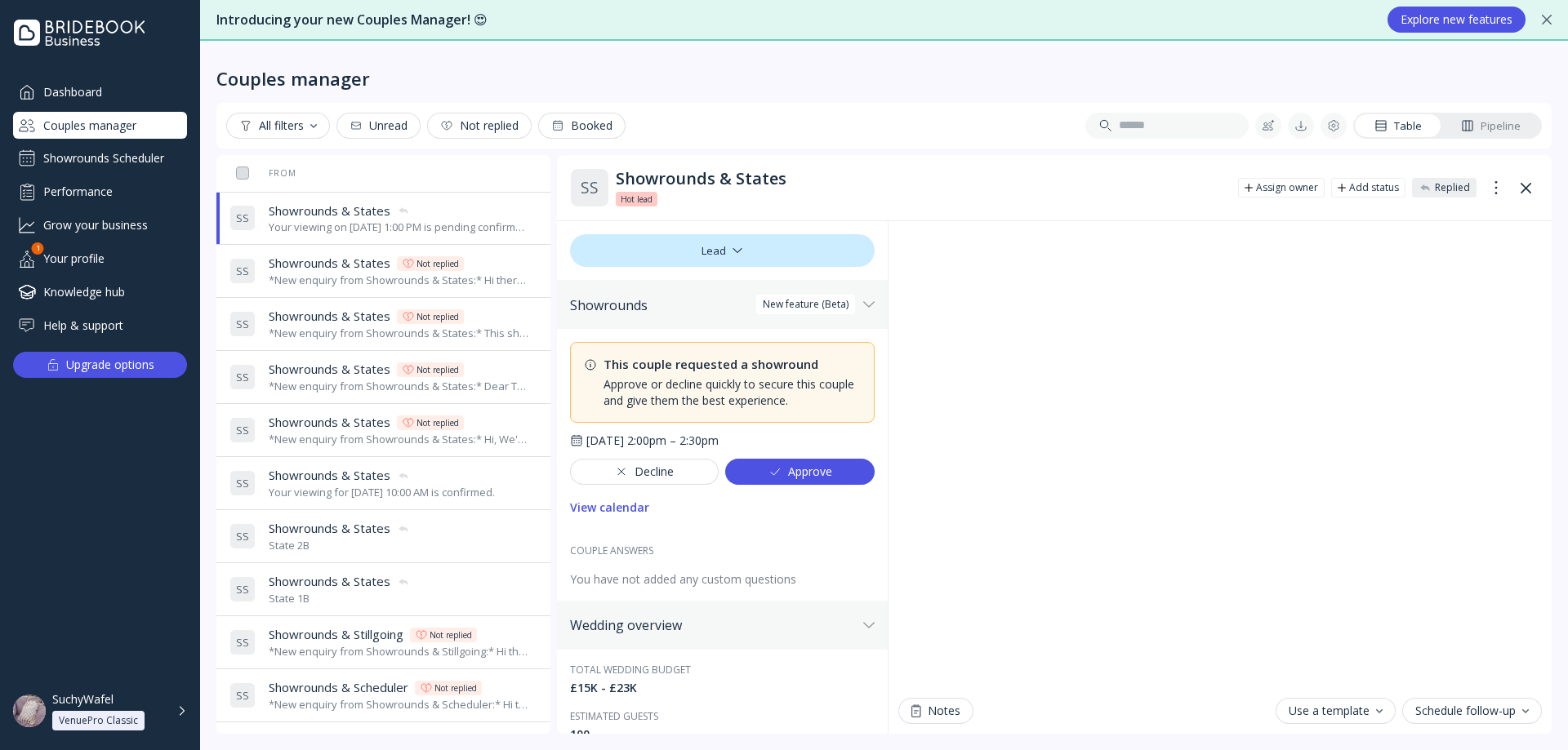
click at [649, 473] on div "Decline" at bounding box center [645, 472] width 59 height 13
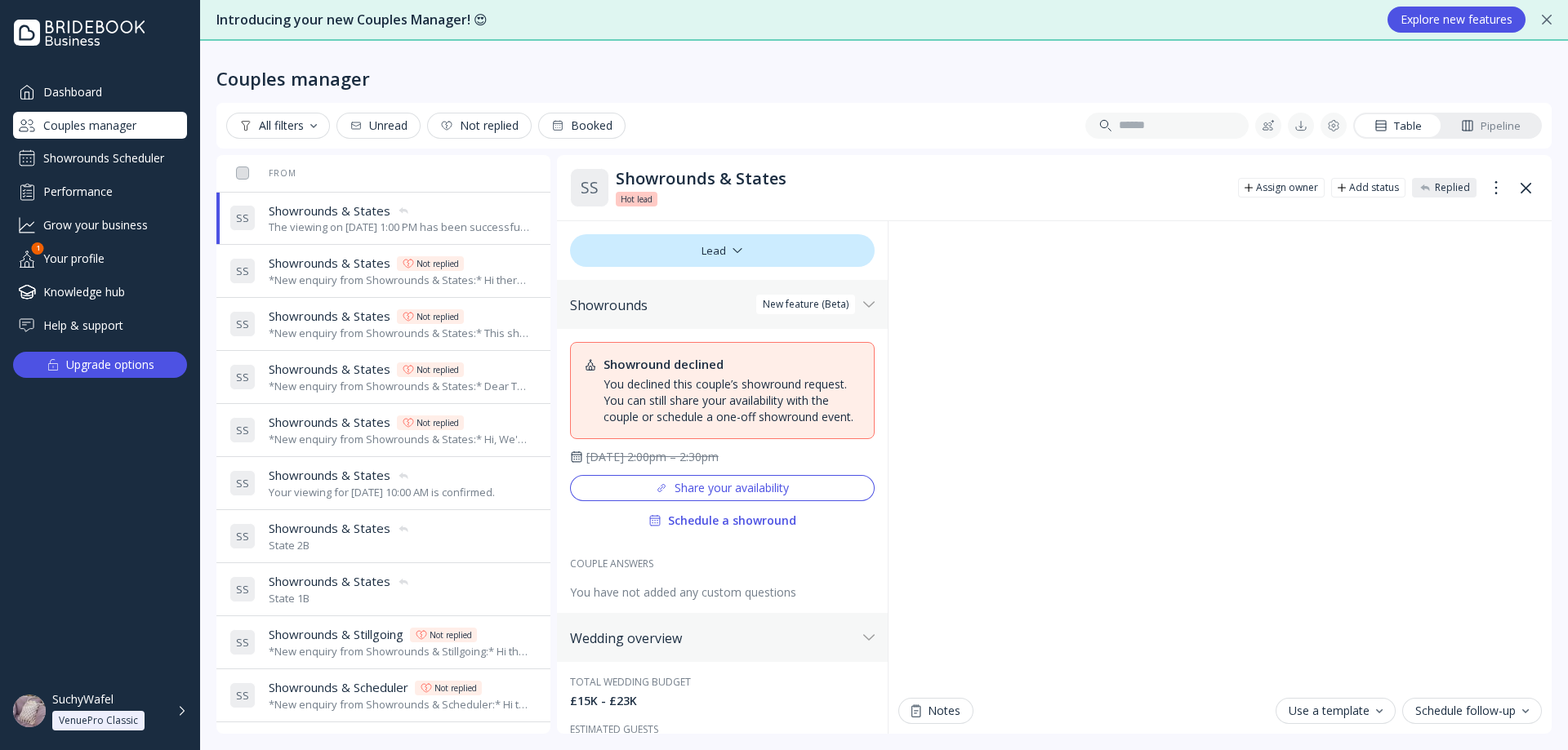
click at [112, 129] on div "Couples manager" at bounding box center [100, 125] width 174 height 27
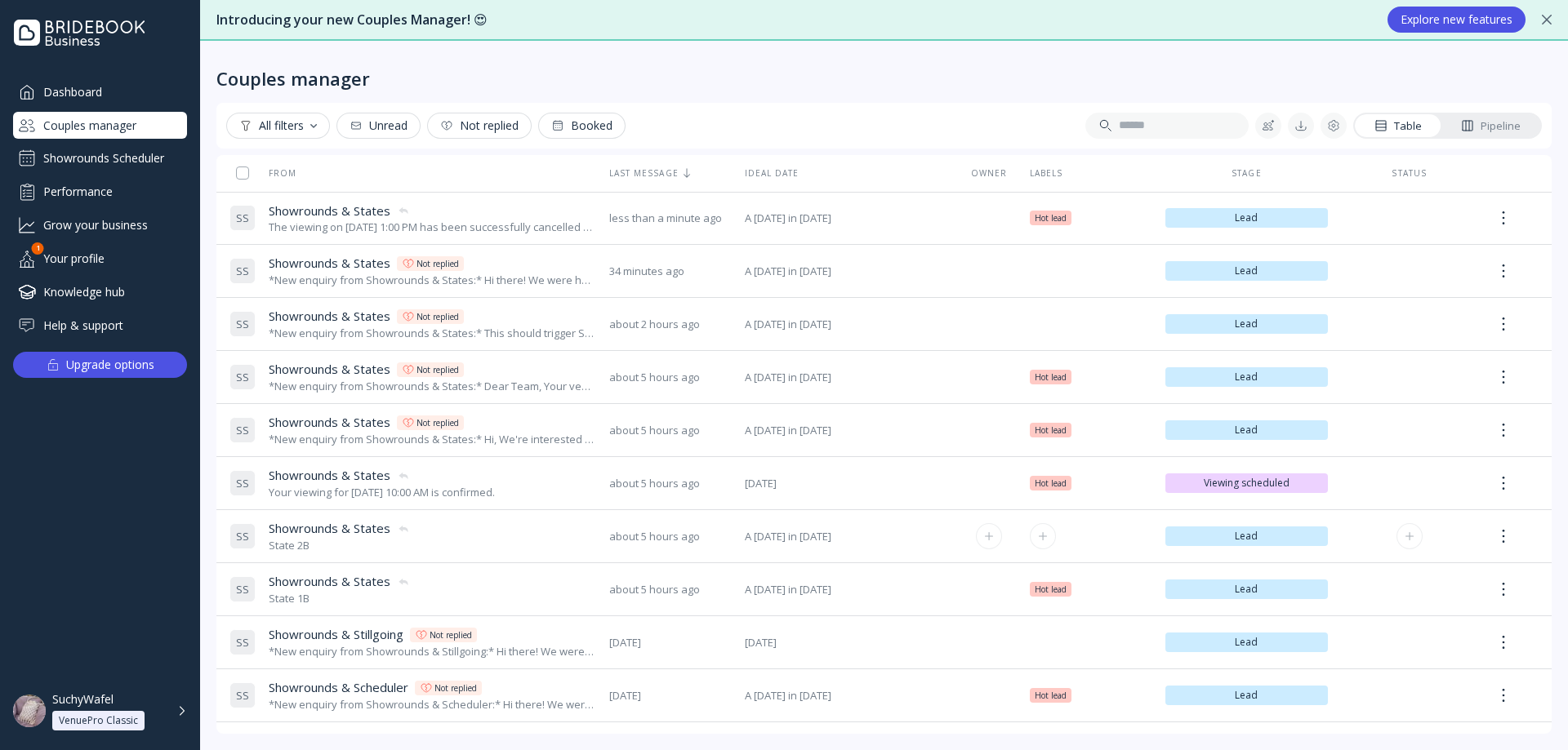
click at [383, 551] on div "State 2B" at bounding box center [339, 545] width 141 height 15
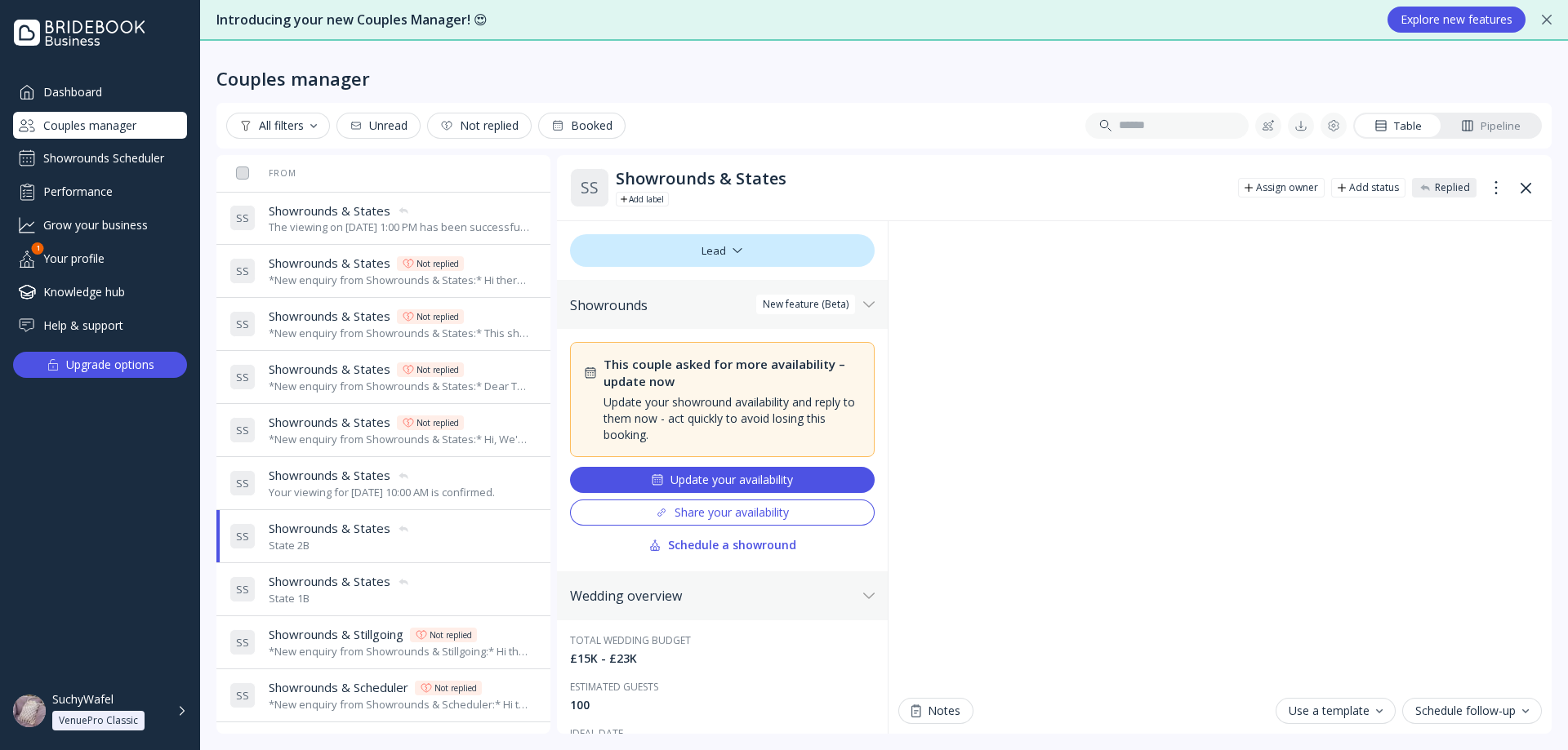
click at [380, 600] on div "State 1B" at bounding box center [339, 598] width 141 height 15
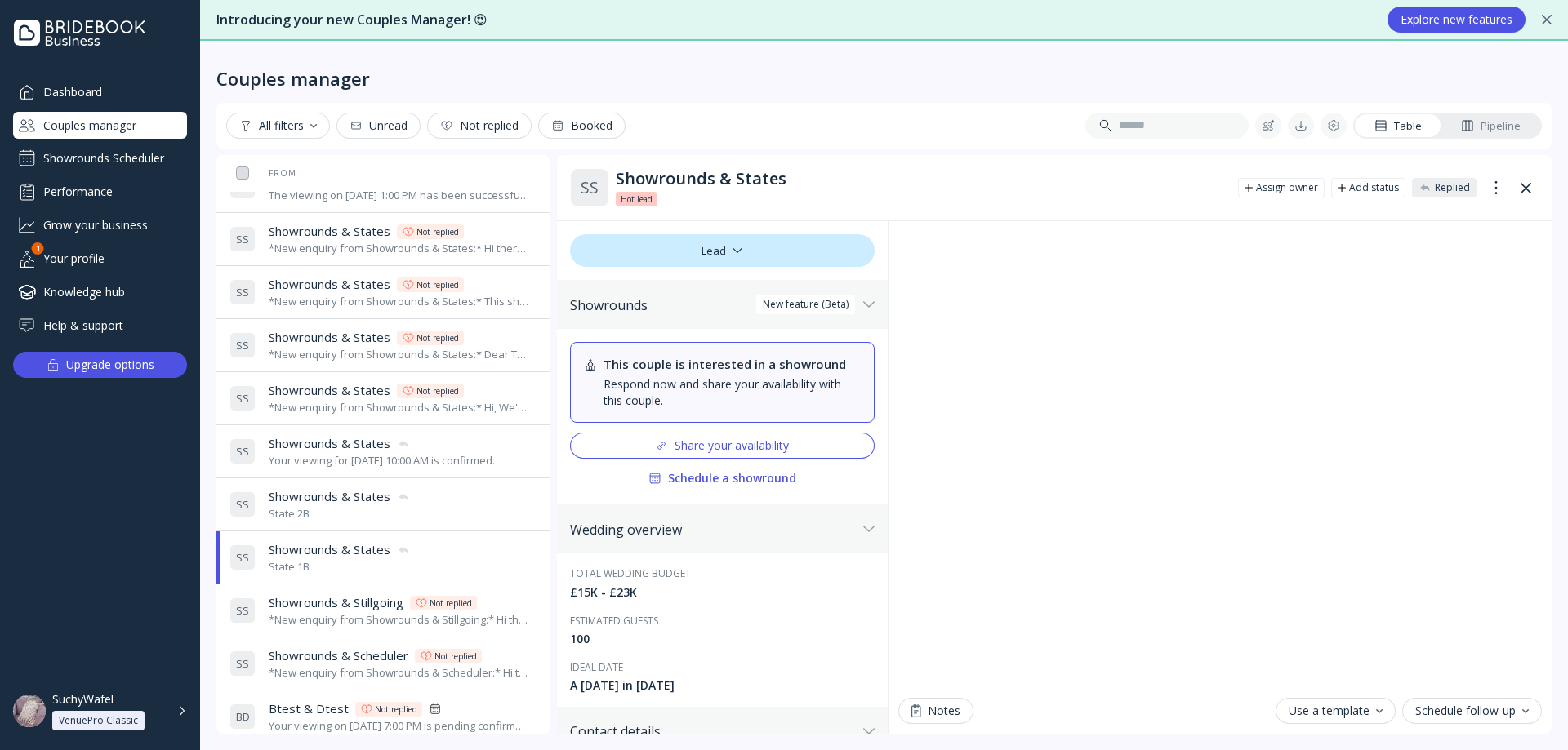
scroll to position [163, 0]
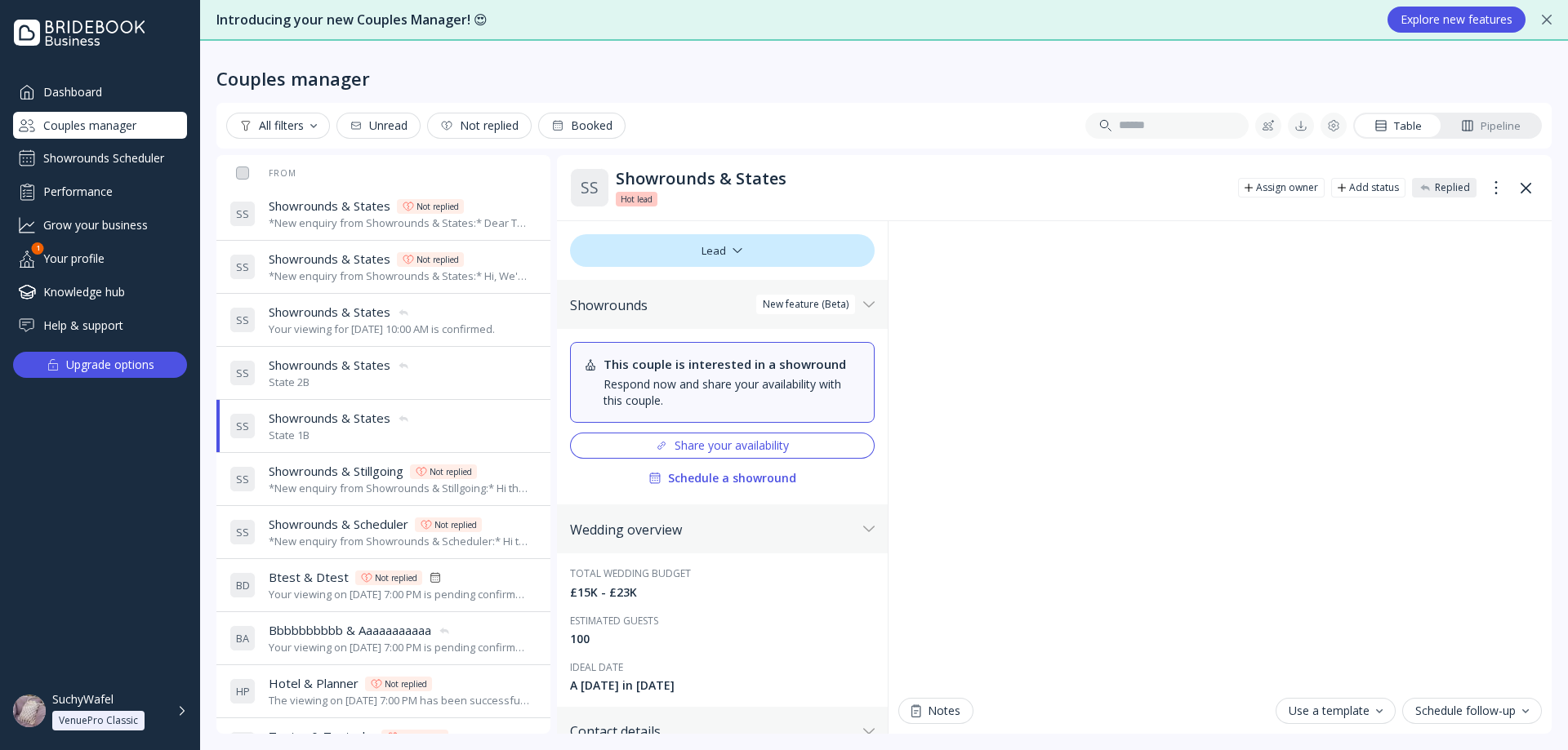
click at [381, 438] on div "State 1B" at bounding box center [339, 435] width 141 height 15
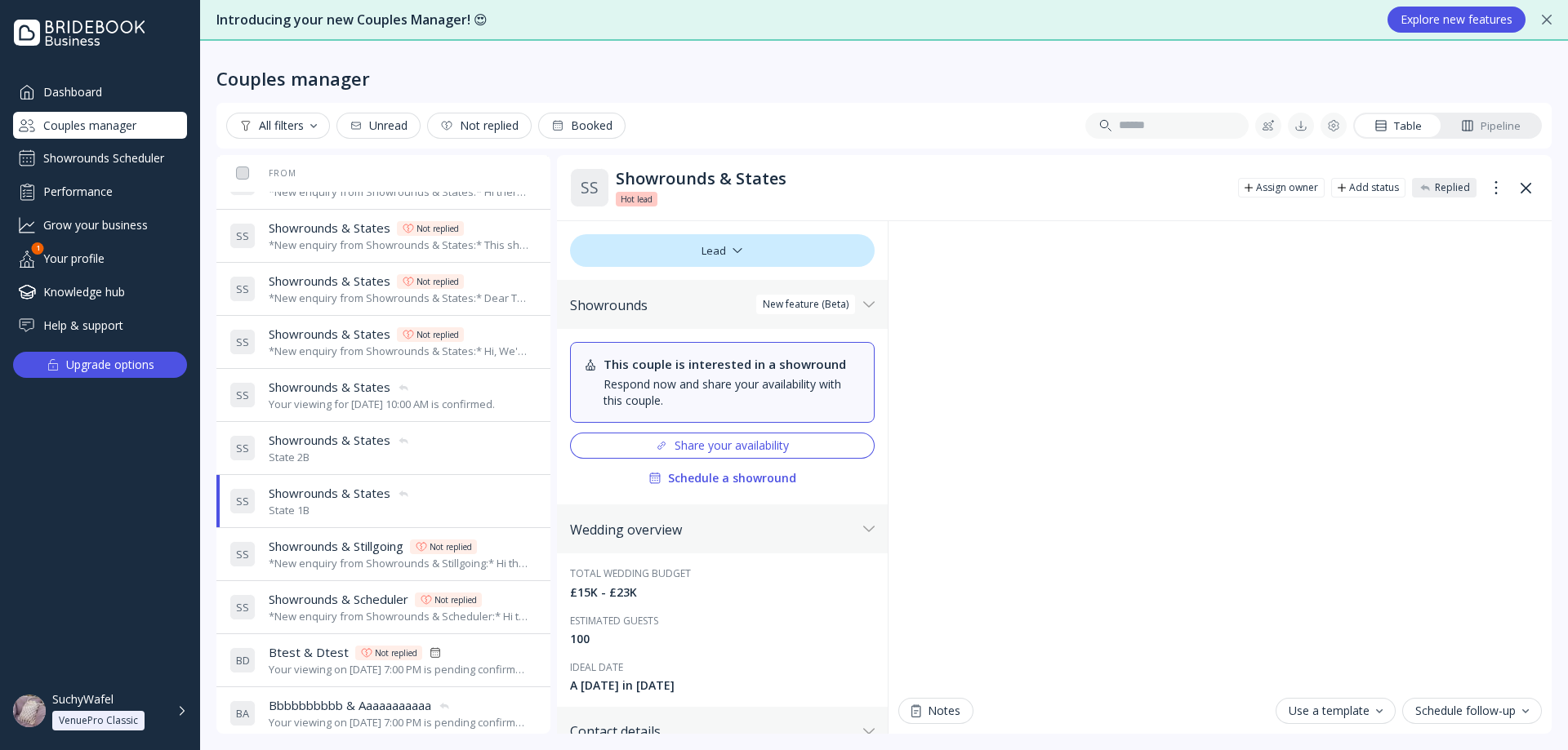
scroll to position [81, 0]
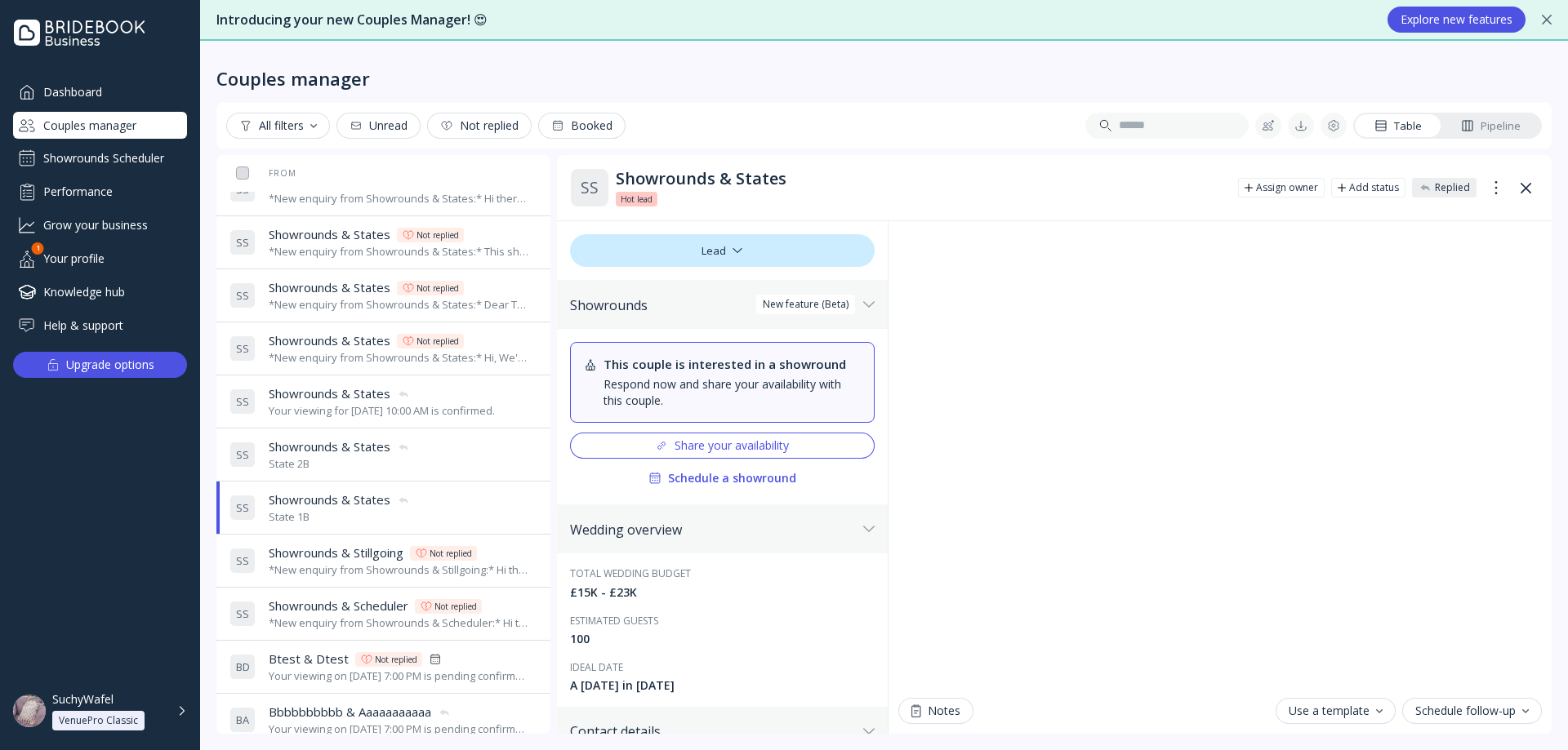
click at [441, 467] on div "S S Showrounds & States Showrounds & States State 2B" at bounding box center [380, 455] width 302 height 46
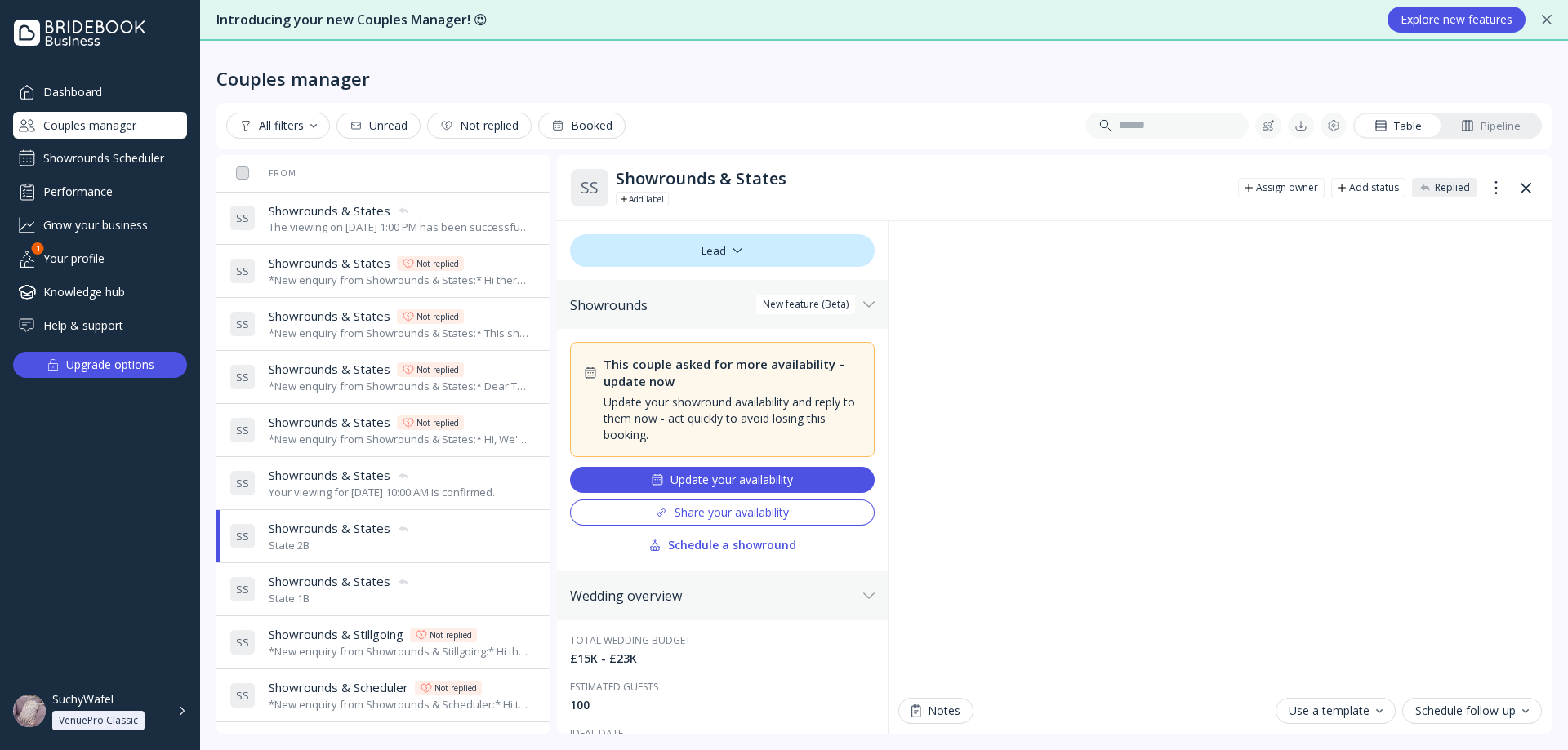
click at [335, 485] on div "Your viewing for [DATE] 10:00 AM is confirmed." at bounding box center [381, 492] width 227 height 15
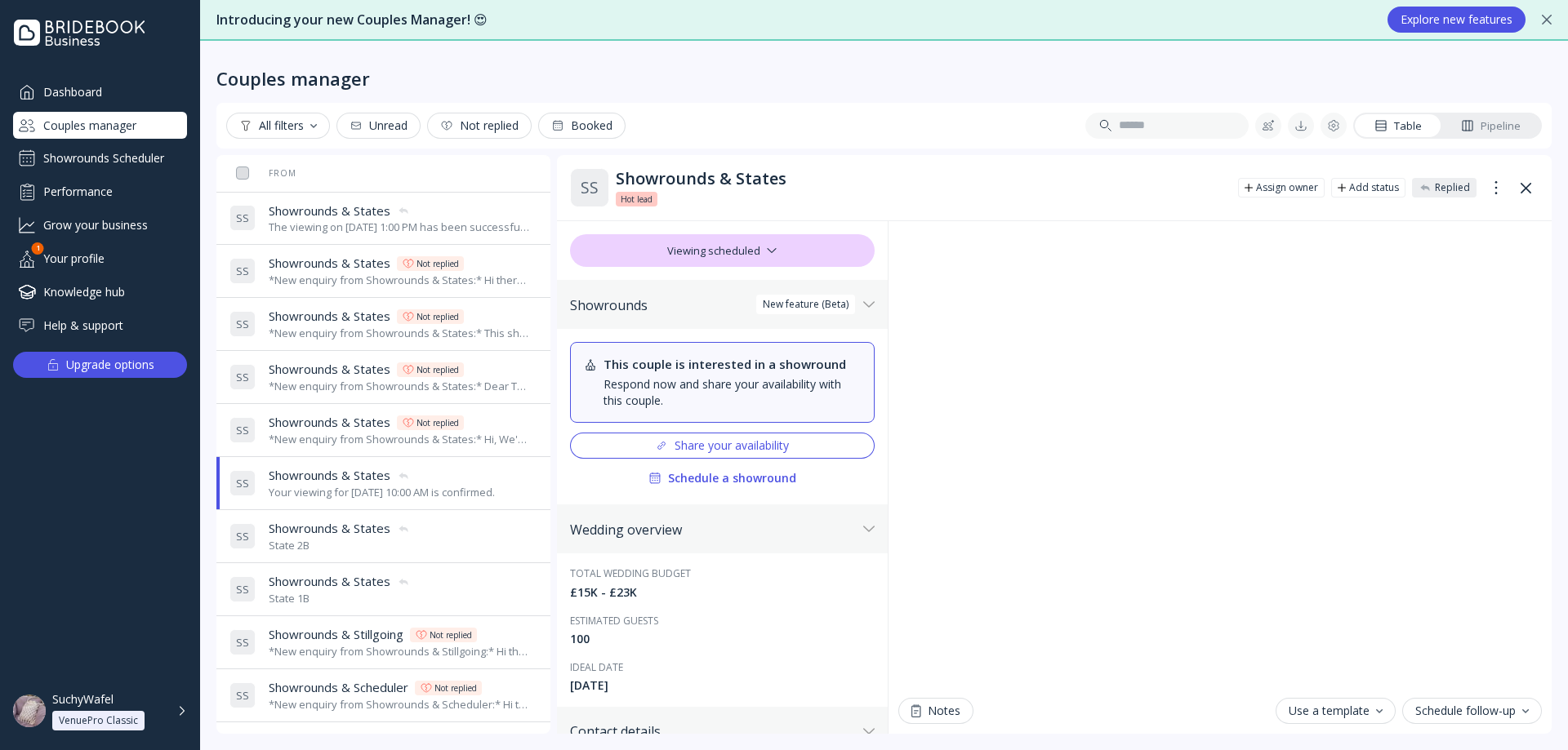
click at [352, 605] on div "State 1B" at bounding box center [339, 598] width 141 height 15
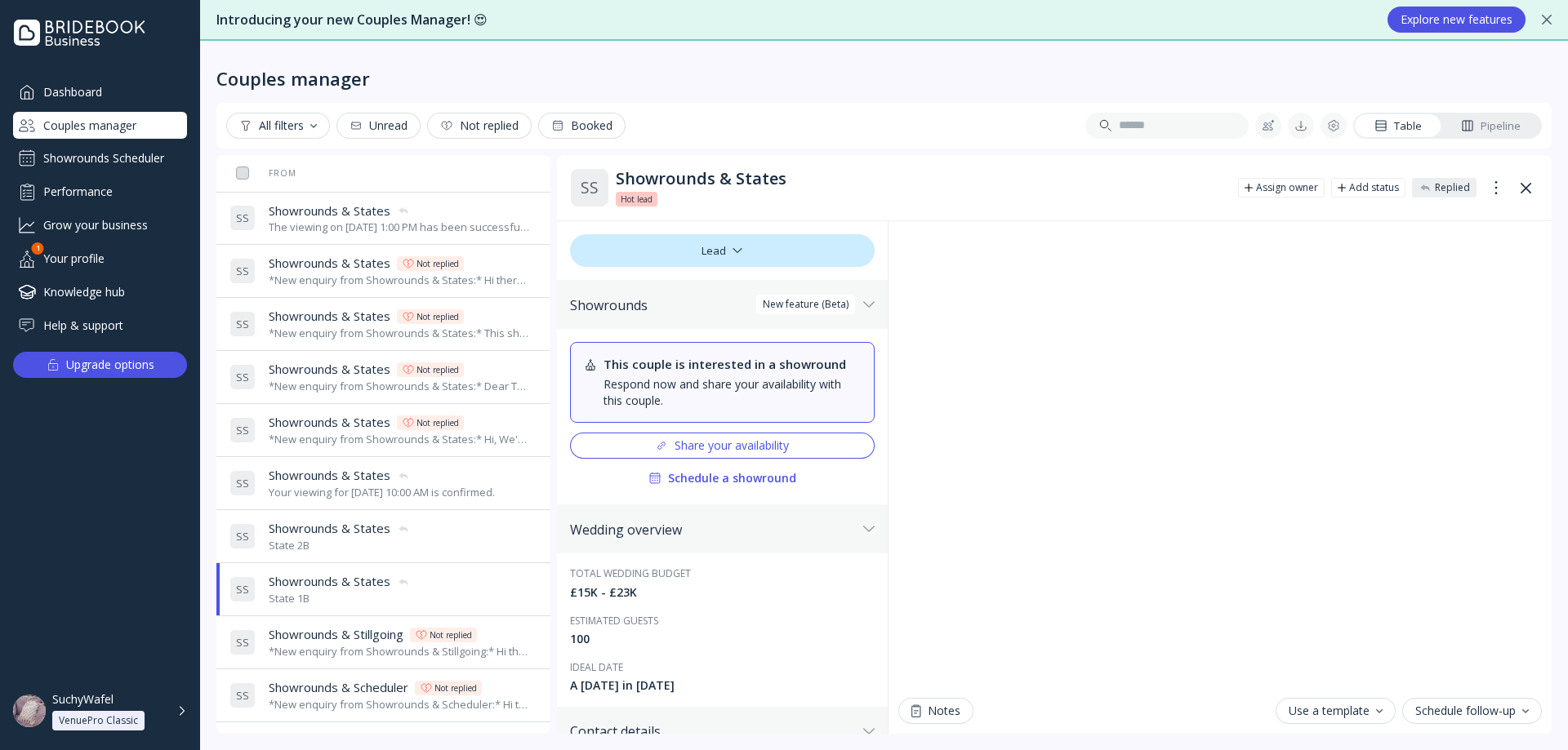
click at [298, 550] on div "State 2B" at bounding box center [339, 545] width 141 height 15
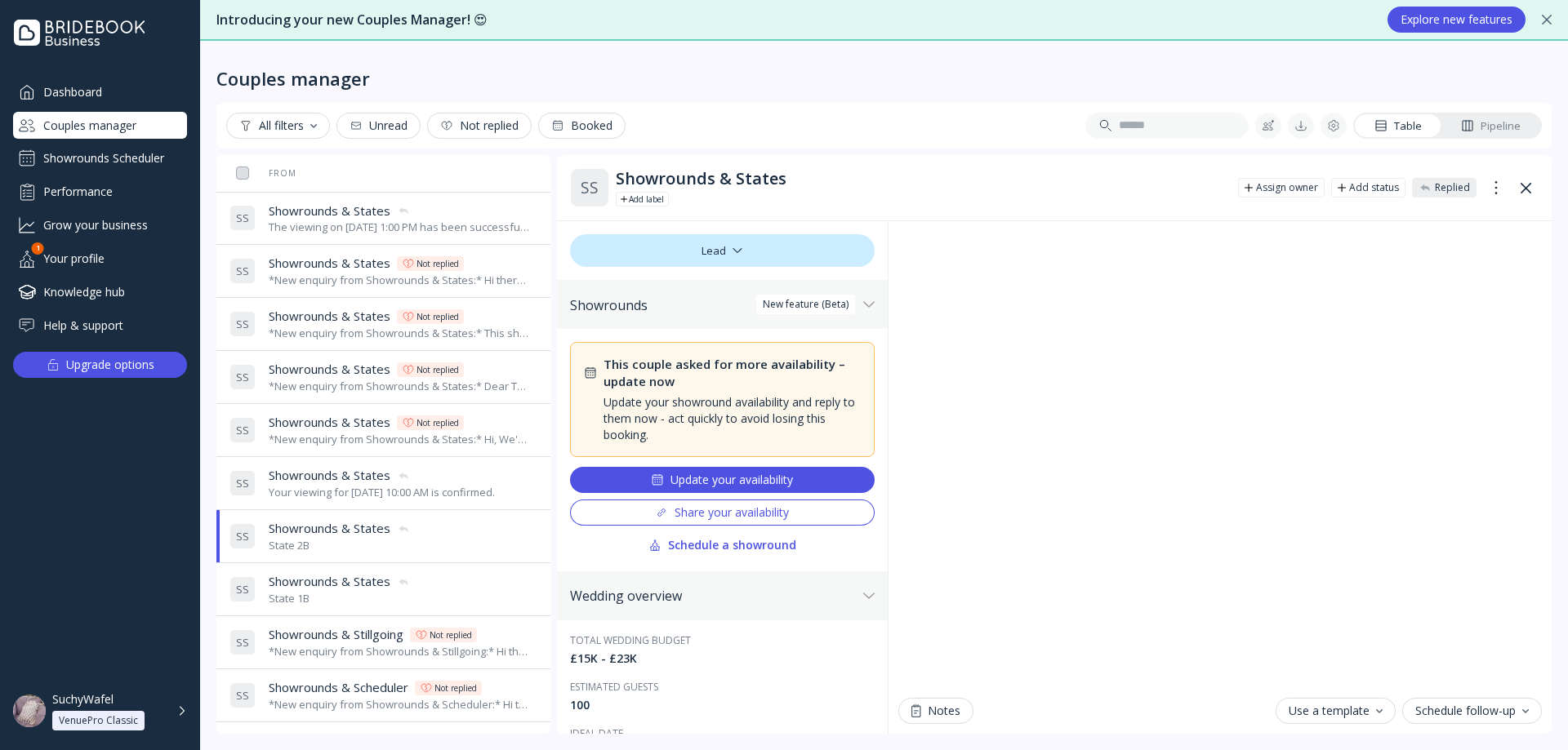
click at [320, 595] on div "State 1B" at bounding box center [339, 598] width 141 height 15
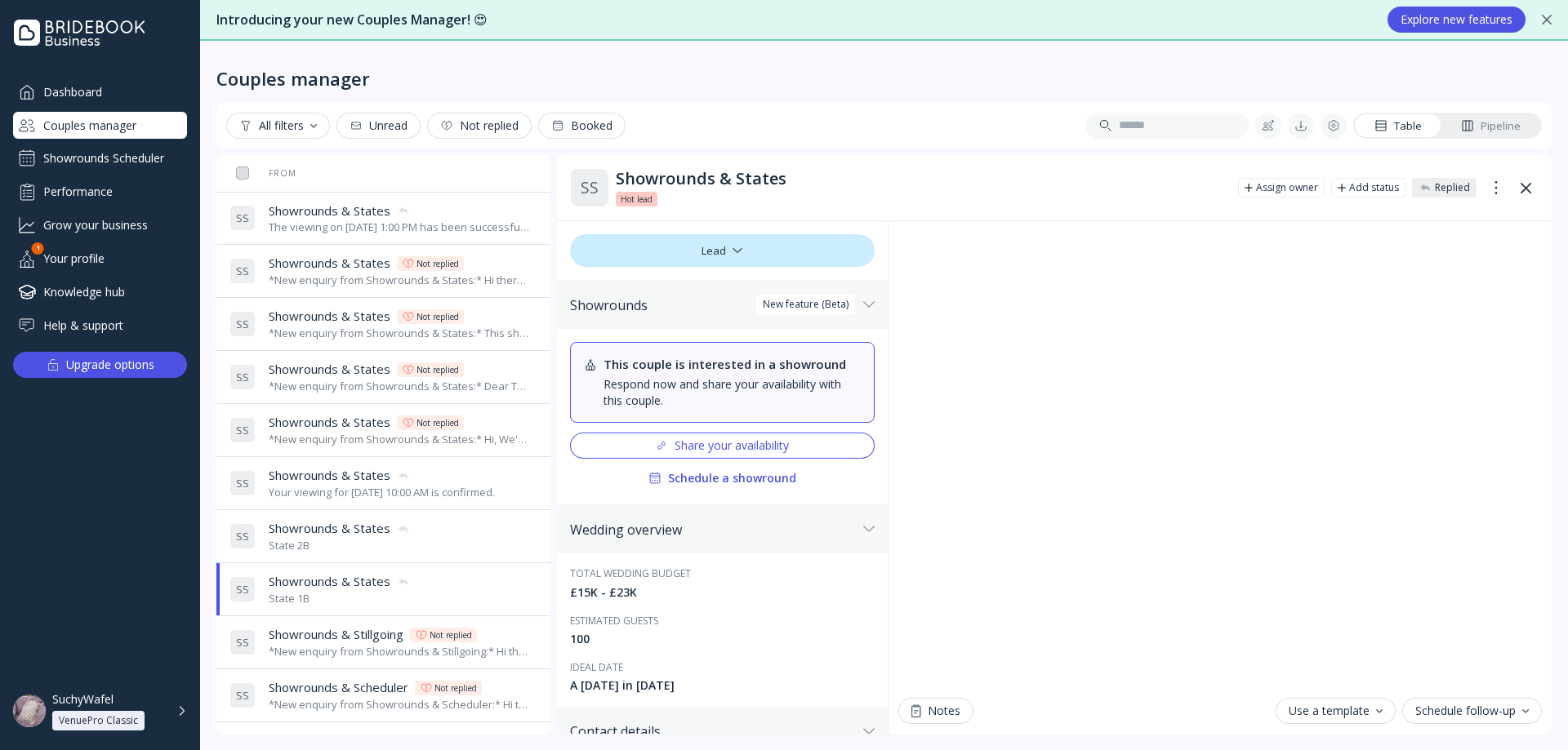
click at [320, 561] on td "S S Showrounds & States Showrounds & States State 2B" at bounding box center [413, 536] width 380 height 53
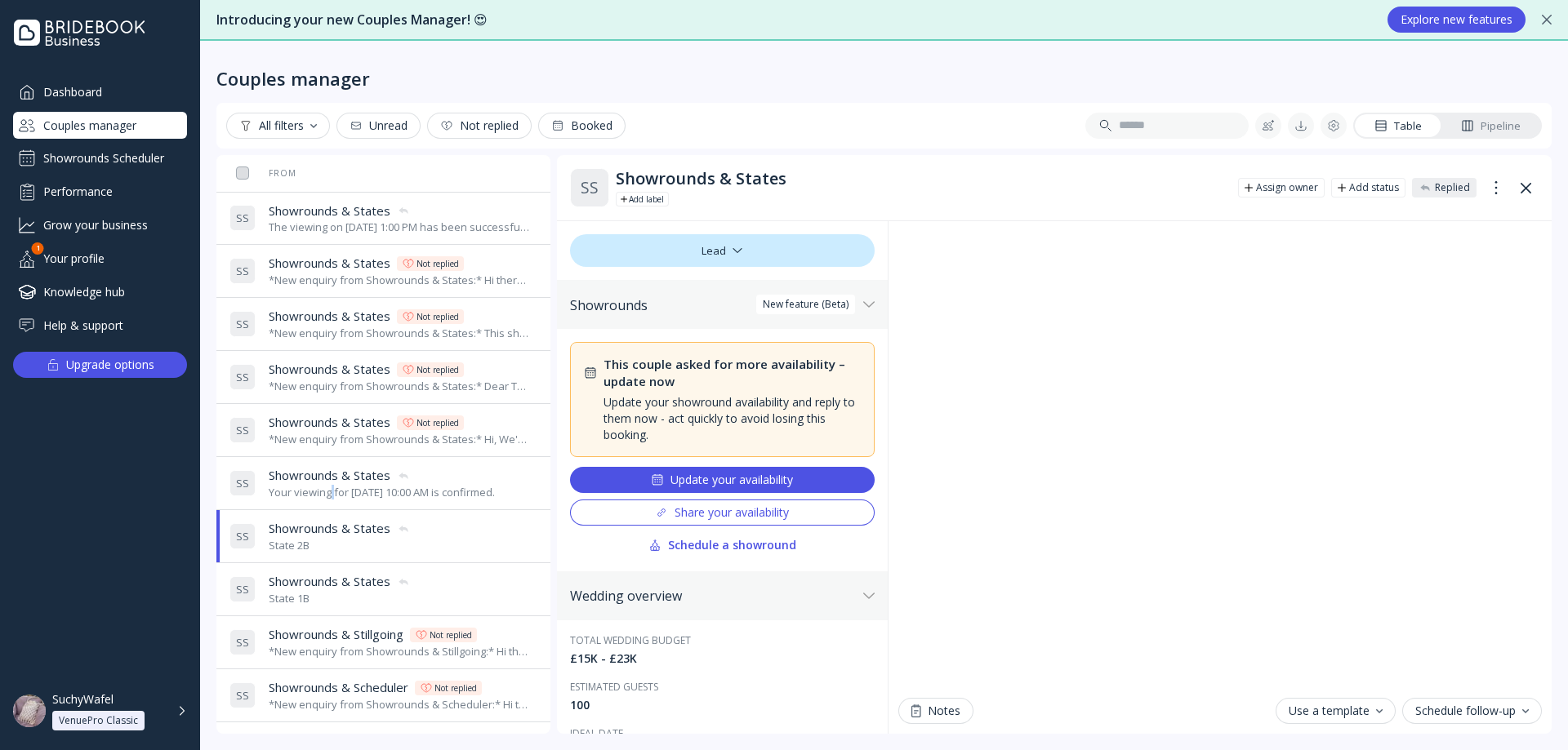
click at [332, 496] on div "Your viewing for [DATE] 10:00 AM is confirmed." at bounding box center [381, 492] width 227 height 15
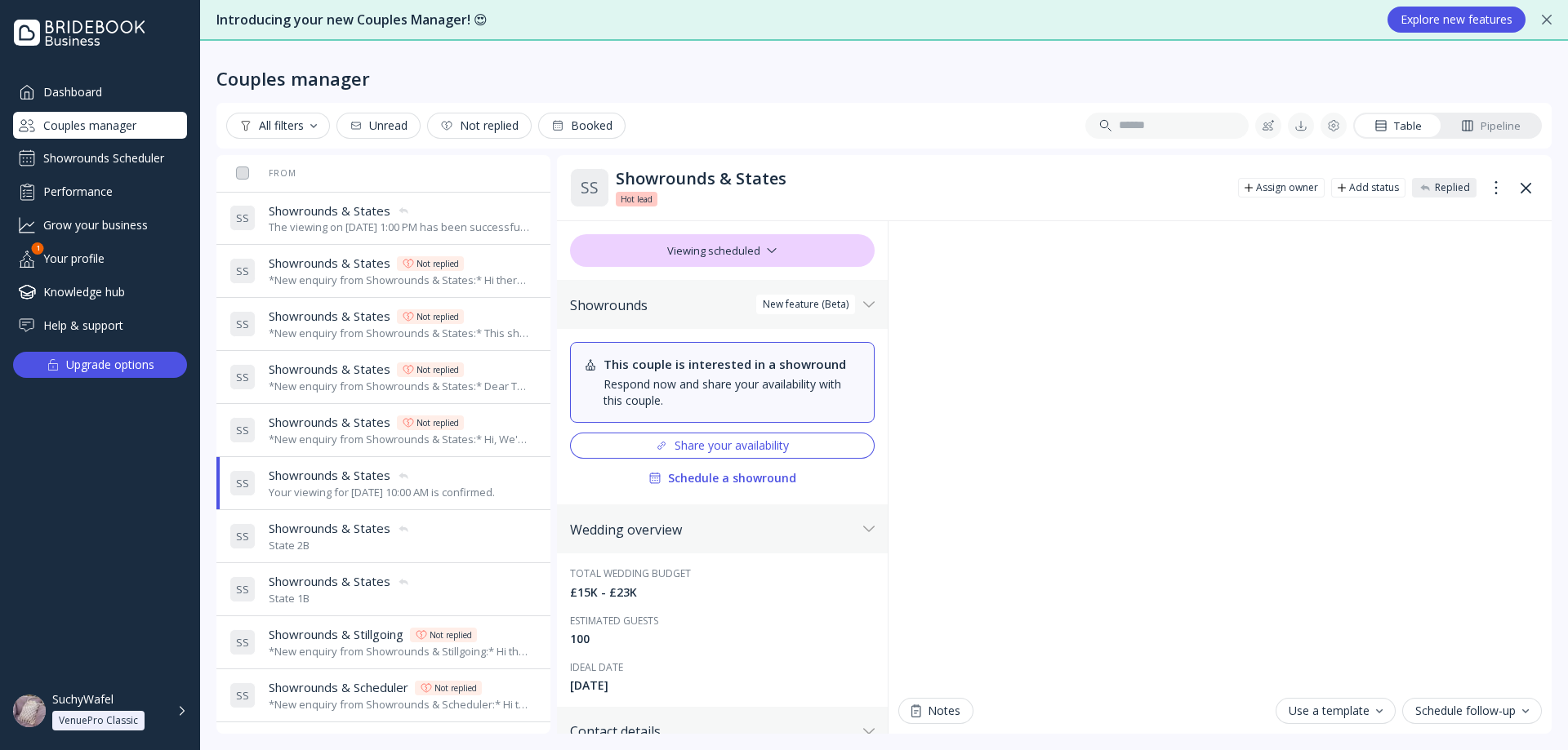
click at [314, 435] on div "*New enquiry from Showrounds & States:* Hi, We're interested in your venue! Can…" at bounding box center [399, 439] width 262 height 15
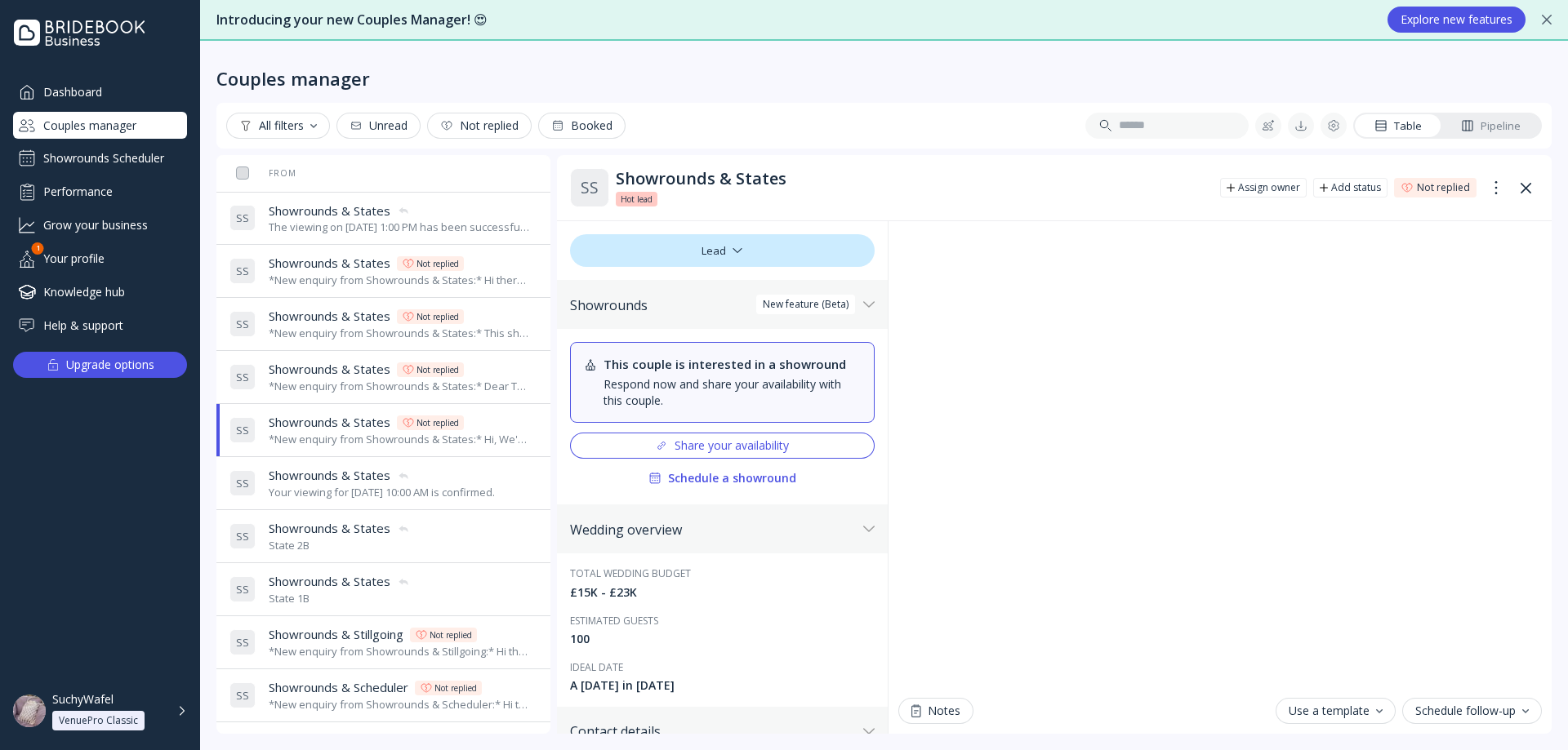
click at [325, 465] on div "S S Showrounds & States Showrounds & States Your viewing for [DATE] 10:00 AM is…" at bounding box center [380, 482] width 302 height 46
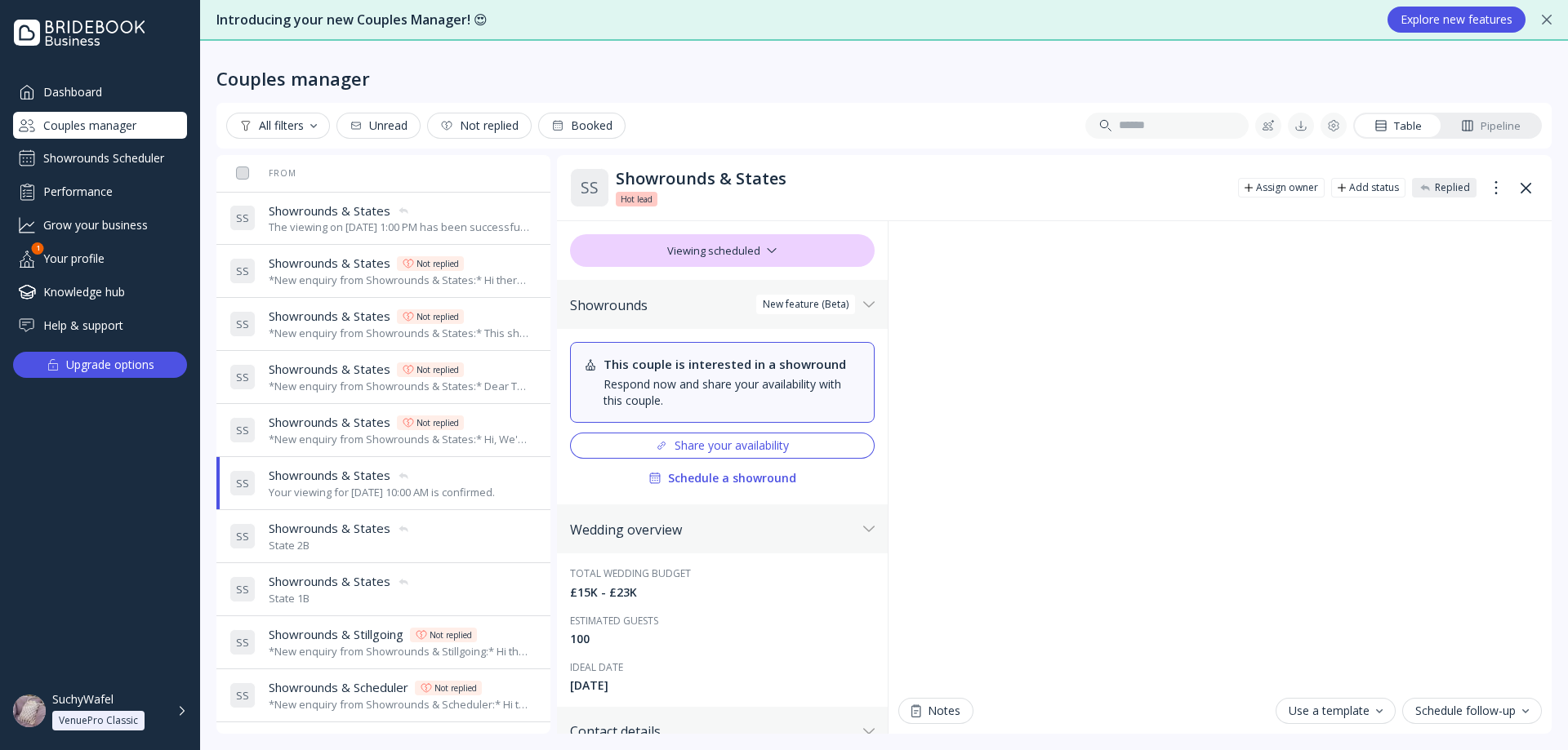
click at [327, 429] on span "Showrounds & States" at bounding box center [330, 422] width 122 height 17
